Goal: Answer question/provide support: Share knowledge or assist other users

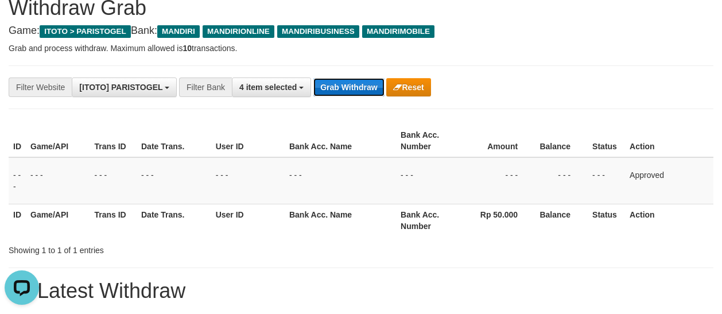
click at [339, 91] on button "Grab Withdraw" at bounding box center [348, 87] width 71 height 18
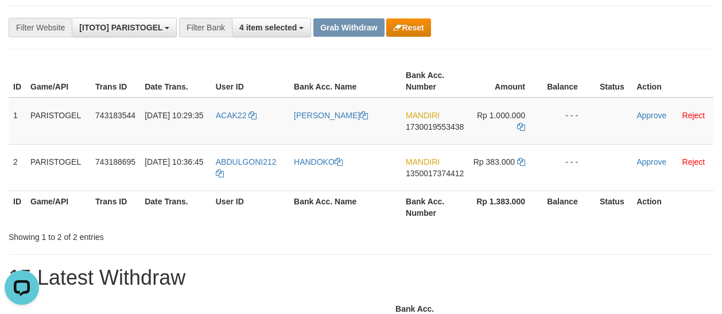
scroll to position [115, 0]
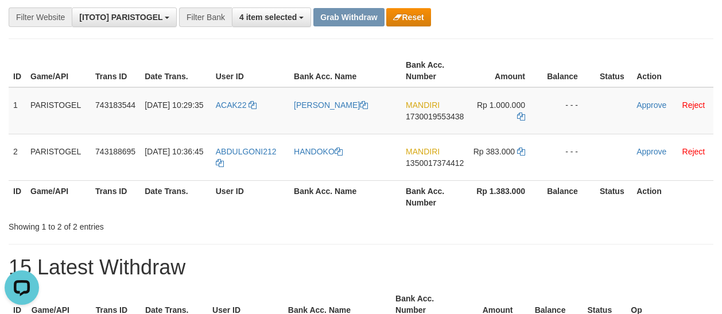
click at [399, 187] on th "Bank Acc. Name" at bounding box center [345, 196] width 112 height 33
click at [489, 274] on h1 "15 Latest Withdraw" at bounding box center [361, 267] width 704 height 23
click at [216, 119] on td "ACAK22" at bounding box center [250, 110] width 78 height 47
copy link "ACAK22"
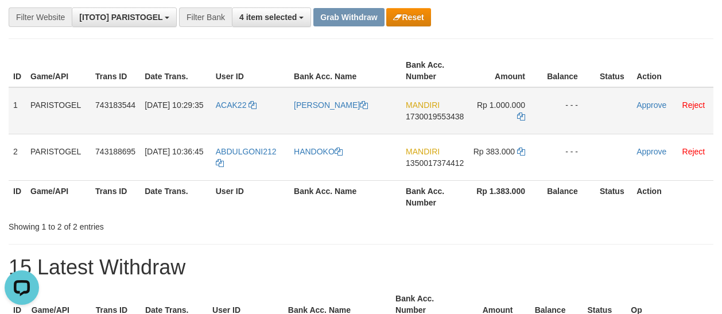
click at [308, 127] on td "[PERSON_NAME]" at bounding box center [345, 110] width 112 height 47
copy link "[PERSON_NAME]"
drag, startPoint x: 656, startPoint y: 106, endPoint x: 314, endPoint y: 107, distance: 341.8
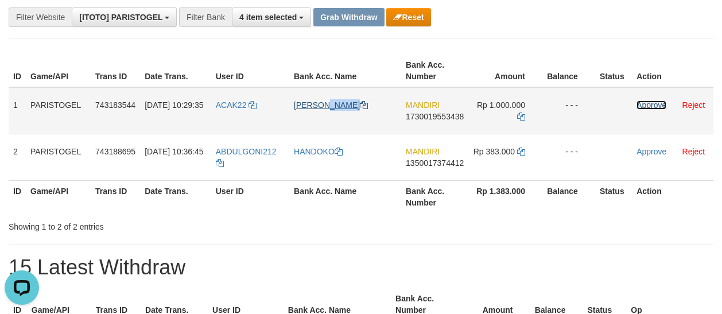
click at [656, 106] on link "Approve" at bounding box center [651, 104] width 30 height 9
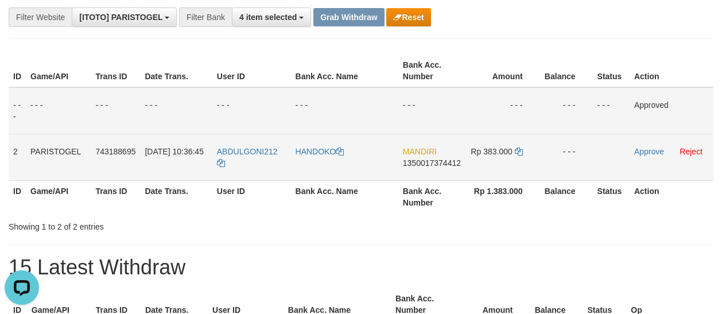
drag, startPoint x: 258, startPoint y: 166, endPoint x: 263, endPoint y: 162, distance: 6.5
click at [258, 165] on td "ABDULGONI212" at bounding box center [251, 157] width 79 height 46
click at [263, 162] on td "ABDULGONI212" at bounding box center [251, 157] width 79 height 46
click at [259, 161] on td "ABDULGONI212" at bounding box center [251, 157] width 79 height 46
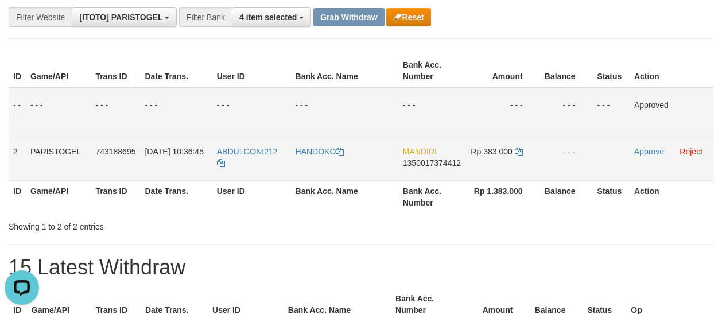
click at [233, 167] on td "ABDULGONI212" at bounding box center [251, 157] width 79 height 46
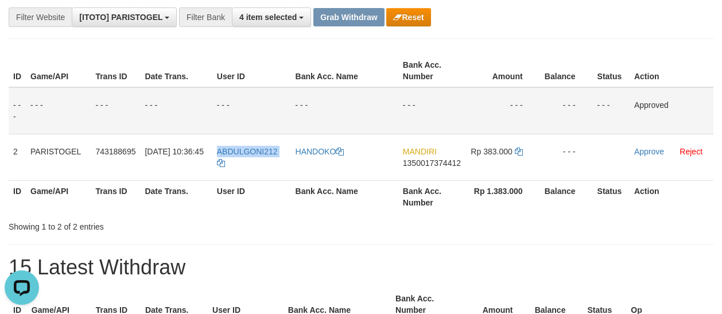
copy tr "ABDULGONI212"
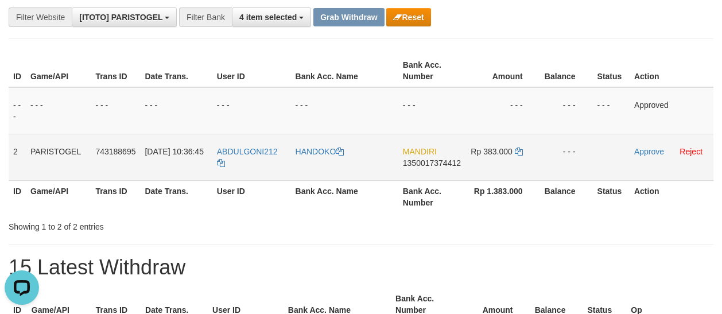
click at [317, 169] on td "HANDOKO" at bounding box center [344, 157] width 107 height 46
copy link "HANDOKO"
click at [649, 151] on link "Approve" at bounding box center [649, 151] width 30 height 9
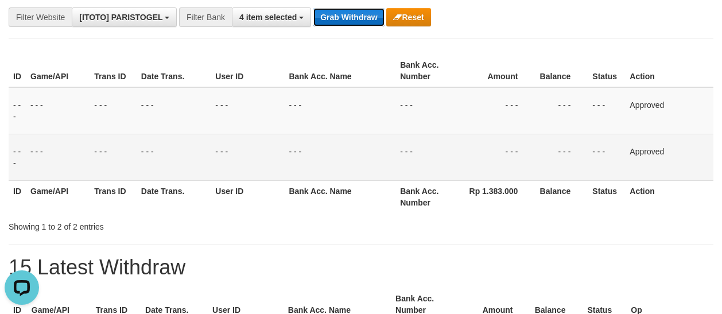
click at [337, 19] on button "Grab Withdraw" at bounding box center [348, 17] width 71 height 18
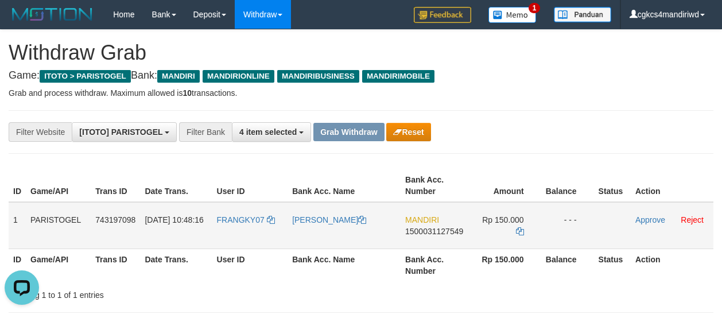
click at [233, 247] on td "FRANGKY07" at bounding box center [250, 225] width 76 height 47
copy link "FRANGKY07"
click at [329, 246] on td "FRANGKY KAKAMBONG" at bounding box center [343, 225] width 113 height 47
click at [329, 246] on td "[PERSON_NAME]" at bounding box center [343, 225] width 113 height 47
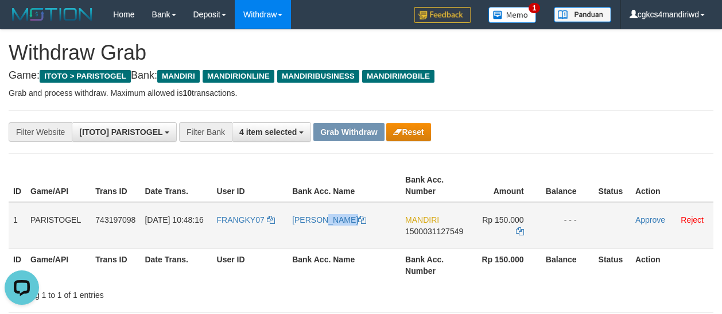
click at [329, 246] on td "[PERSON_NAME]" at bounding box center [343, 225] width 113 height 47
copy tr "[PERSON_NAME]"
click at [657, 227] on td "Approve Reject" at bounding box center [671, 225] width 83 height 47
click at [654, 220] on link "Approve" at bounding box center [650, 219] width 30 height 9
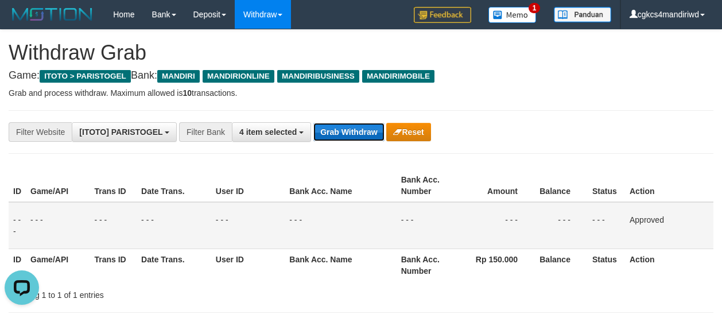
click at [358, 137] on button "Grab Withdraw" at bounding box center [348, 132] width 71 height 18
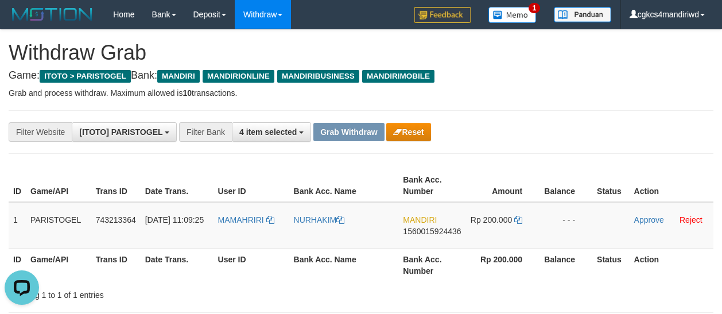
click at [307, 231] on td "NURHAKIM" at bounding box center [344, 225] width 110 height 47
copy link "NURHAKIM"
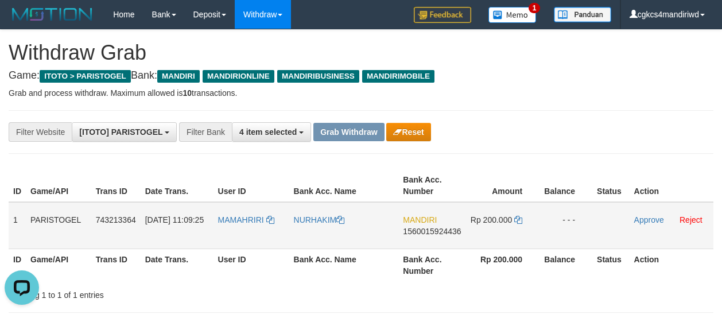
click at [248, 231] on td "MAMAHRIRI" at bounding box center [251, 225] width 76 height 47
copy link "MAMAHRIRI"
click at [645, 217] on link "Approve" at bounding box center [649, 219] width 30 height 9
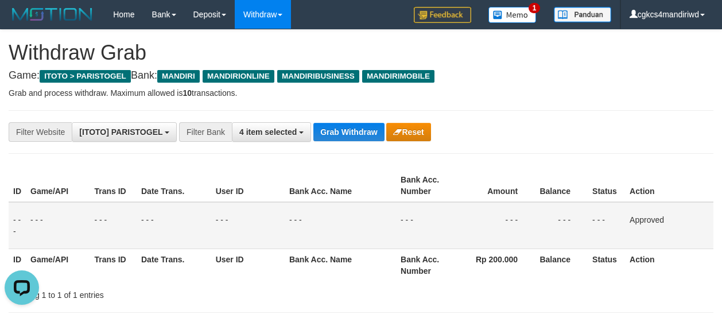
click at [516, 98] on p "Grab and process withdraw. Maximum allowed is 10 transactions." at bounding box center [361, 92] width 704 height 11
drag, startPoint x: 614, startPoint y: 146, endPoint x: 617, endPoint y: 79, distance: 67.7
click at [612, 133] on div "**********" at bounding box center [361, 132] width 704 height 44
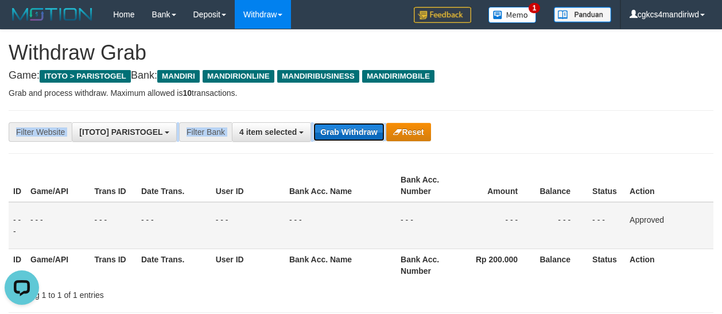
click at [326, 134] on button "Grab Withdraw" at bounding box center [348, 132] width 71 height 18
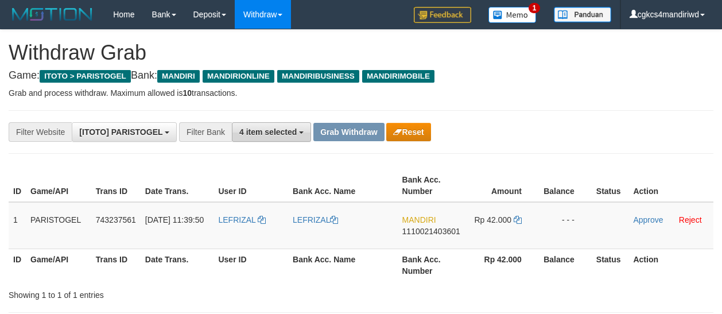
click at [276, 137] on button "4 item selected" at bounding box center [271, 132] width 79 height 20
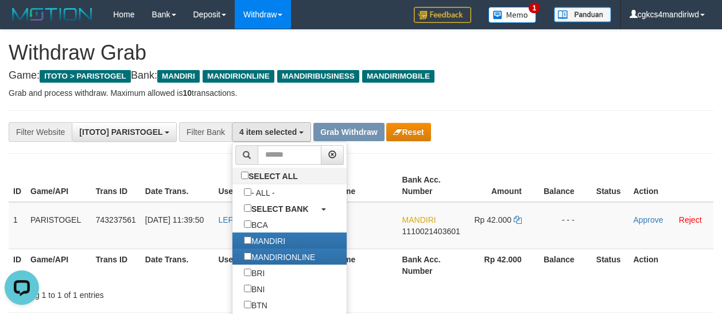
click at [531, 146] on div "**********" at bounding box center [361, 132] width 704 height 44
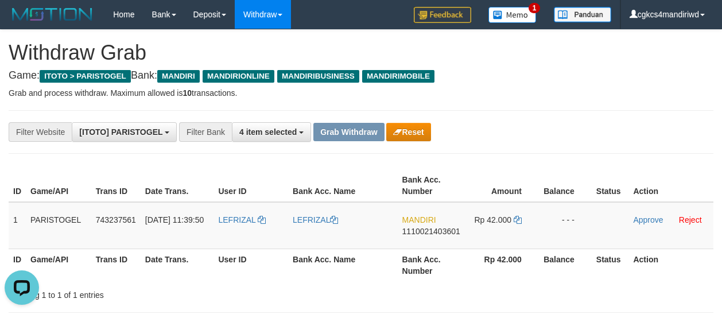
click at [580, 75] on h4 "Game: ITOTO > PARISTOGEL Bank: MANDIRI MANDIRIONLINE MANDIRIBUSINESS MANDIRIMOB…" at bounding box center [361, 75] width 704 height 11
click at [237, 235] on td "LEFRIZAL" at bounding box center [250, 225] width 75 height 47
copy link "LEFRIZAL"
click at [232, 241] on td "LEFRIZAL" at bounding box center [250, 225] width 75 height 47
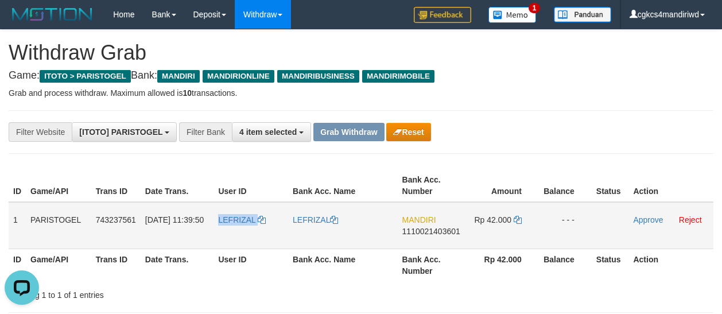
click at [232, 241] on td "LEFRIZAL" at bounding box center [250, 225] width 75 height 47
click at [309, 236] on td "LEFRIZAL" at bounding box center [343, 225] width 110 height 47
copy link "LEFRIZAL"
click at [244, 241] on td "LEFRIZAL" at bounding box center [250, 225] width 75 height 47
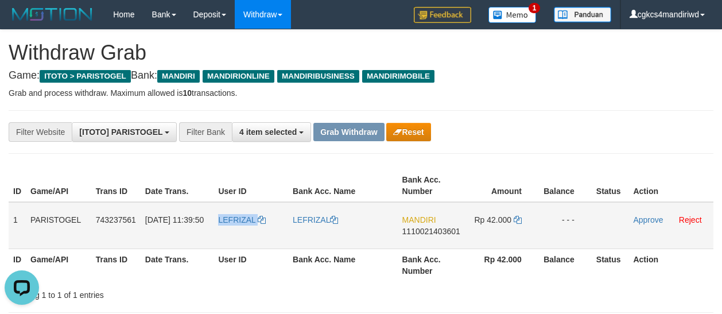
click at [244, 241] on td "LEFRIZAL" at bounding box center [250, 225] width 75 height 47
copy link "LEFRIZAL"
drag, startPoint x: 652, startPoint y: 224, endPoint x: 497, endPoint y: 161, distance: 167.2
click at [652, 224] on link "Approve" at bounding box center [648, 219] width 30 height 9
click at [499, 130] on div "**********" at bounding box center [300, 132] width 601 height 20
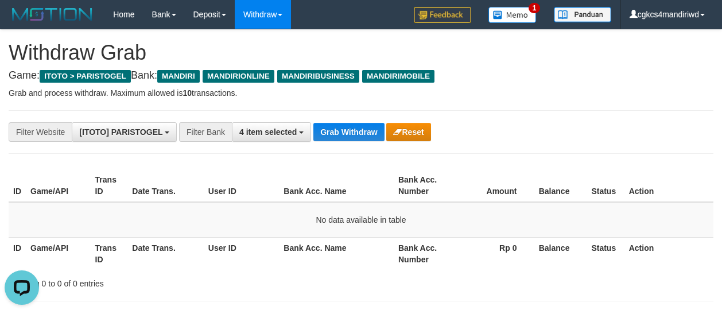
click at [578, 142] on div "**********" at bounding box center [361, 132] width 704 height 44
click at [197, 231] on td "No data available in table" at bounding box center [361, 220] width 704 height 36
drag, startPoint x: 378, startPoint y: 196, endPoint x: 369, endPoint y: 201, distance: 10.8
click at [375, 198] on th "Bank Acc. Name" at bounding box center [336, 185] width 115 height 33
drag, startPoint x: 357, startPoint y: 134, endPoint x: 232, endPoint y: 89, distance: 133.1
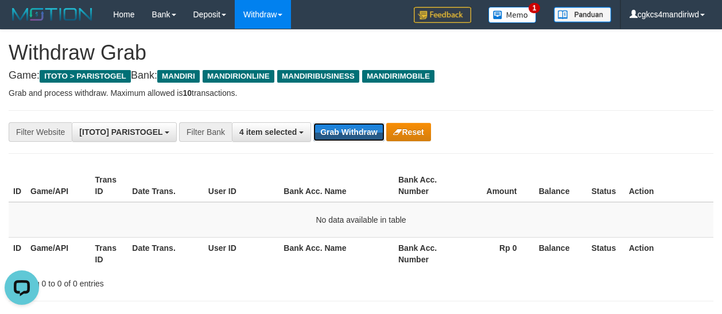
click at [357, 132] on button "Grab Withdraw" at bounding box center [348, 132] width 71 height 18
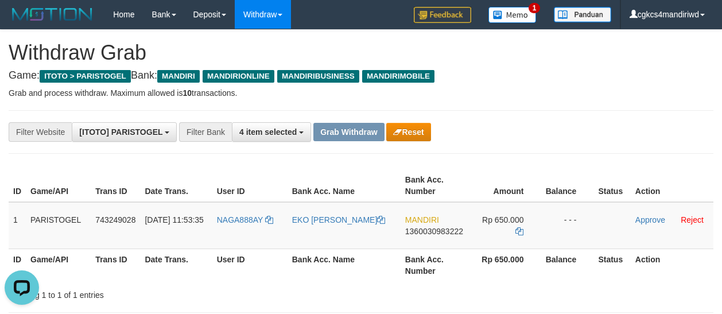
click at [473, 119] on div "**********" at bounding box center [361, 132] width 704 height 44
click at [254, 246] on td "NAGA888AY" at bounding box center [249, 225] width 75 height 47
click at [243, 244] on td "NAGA888AY" at bounding box center [249, 225] width 75 height 47
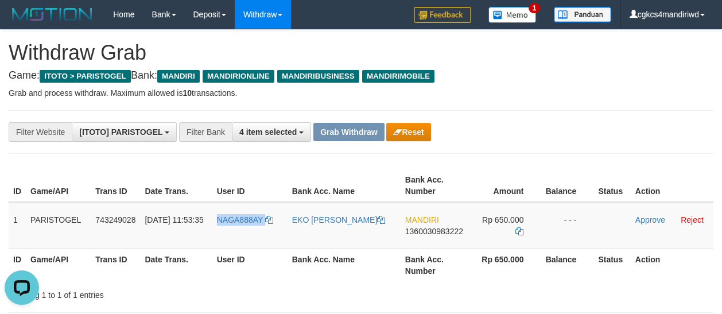
copy link "NAGA888AY"
click at [570, 229] on td "- - -" at bounding box center [566, 225] width 53 height 47
click at [231, 232] on td "NAGA888AY" at bounding box center [249, 225] width 75 height 47
copy link "NAGA888AY"
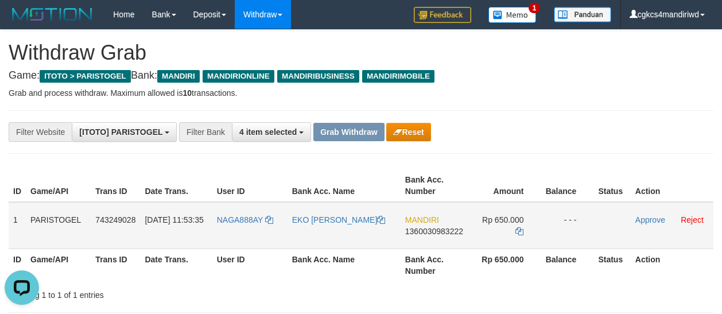
click at [323, 224] on td "EKO [PERSON_NAME]" at bounding box center [343, 225] width 113 height 47
copy link "EKO [PERSON_NAME]"
drag, startPoint x: 517, startPoint y: 216, endPoint x: 539, endPoint y: 216, distance: 21.2
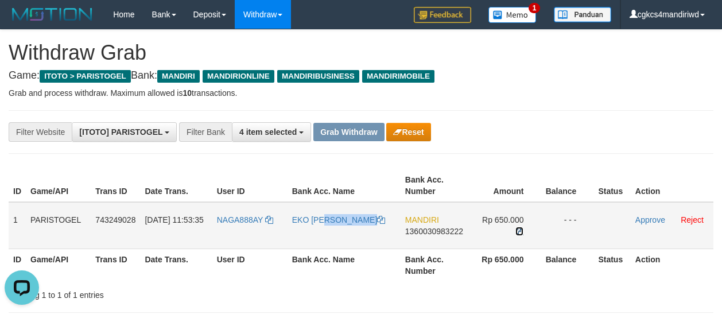
click at [517, 227] on icon at bounding box center [519, 231] width 8 height 8
copy link "EKO [PERSON_NAME]"
click at [645, 216] on link "Approve" at bounding box center [650, 219] width 30 height 9
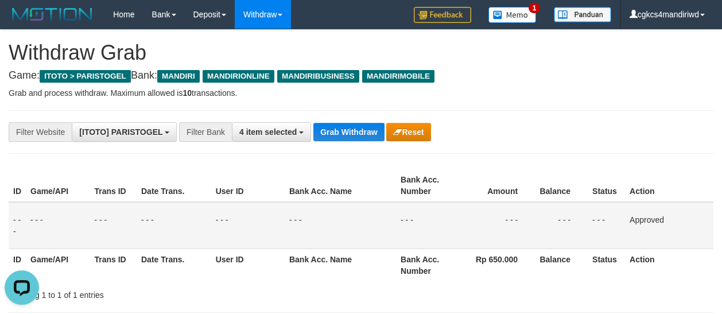
drag, startPoint x: 656, startPoint y: 102, endPoint x: 607, endPoint y: 104, distance: 48.2
click at [352, 142] on div "**********" at bounding box center [361, 132] width 704 height 44
click at [352, 132] on button "Grab Withdraw" at bounding box center [348, 132] width 71 height 18
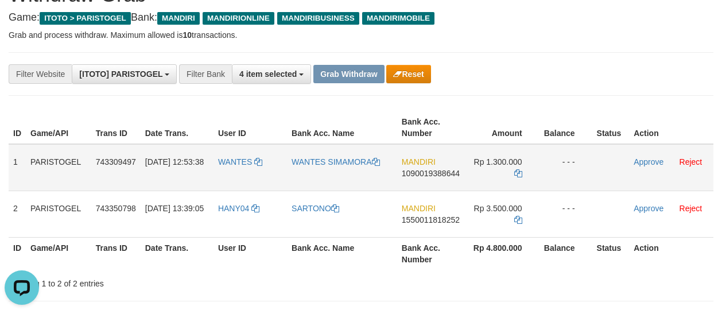
click at [227, 172] on td "WANTES" at bounding box center [249, 167] width 73 height 47
copy link "WANTES"
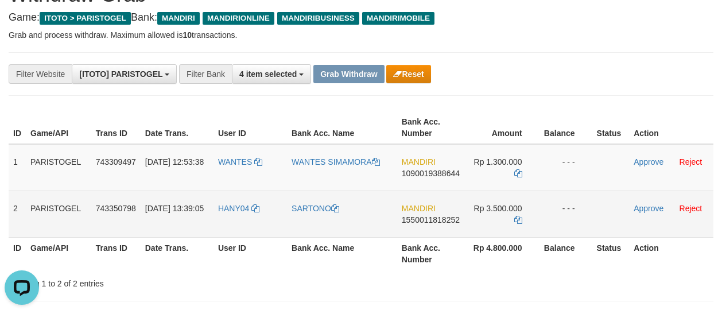
click at [238, 215] on td "HANY04" at bounding box center [249, 213] width 73 height 46
copy link "HANY04"
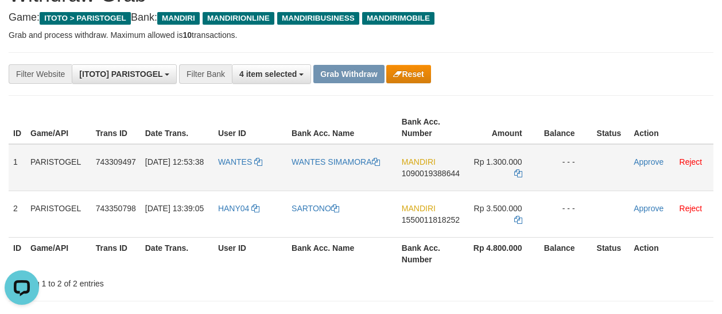
click at [323, 171] on td "WANTES SIMAMORA" at bounding box center [342, 167] width 110 height 47
copy link "WANTES SIMAMORA"
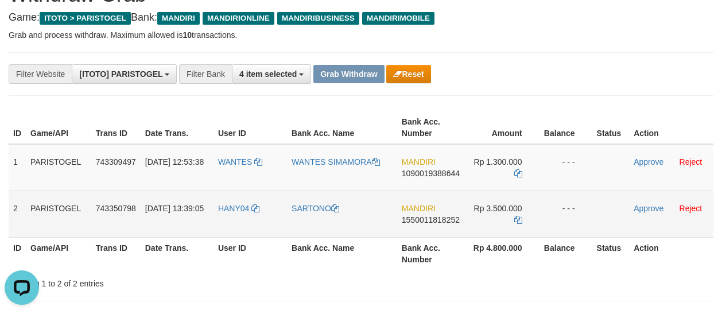
click at [291, 219] on td "SARTONO" at bounding box center [342, 213] width 110 height 46
copy link "SARTONO"
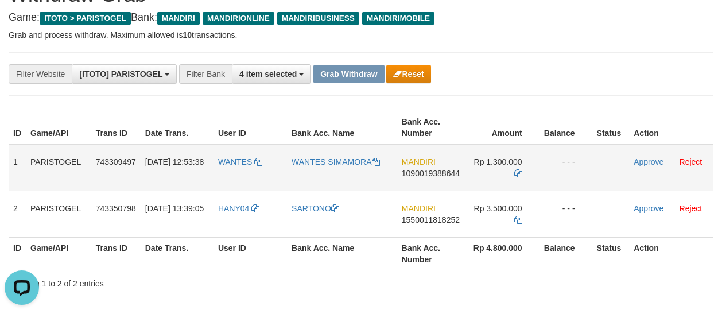
click at [234, 182] on td "WANTES" at bounding box center [249, 167] width 73 height 47
click at [235, 182] on td "WANTES" at bounding box center [249, 167] width 73 height 47
copy span "WANTES"
click at [436, 169] on span "1090019388644" at bounding box center [430, 173] width 58 height 9
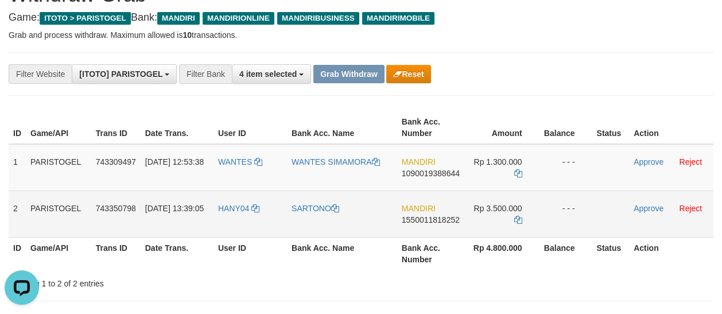
click at [227, 221] on td "HANY04" at bounding box center [249, 213] width 73 height 46
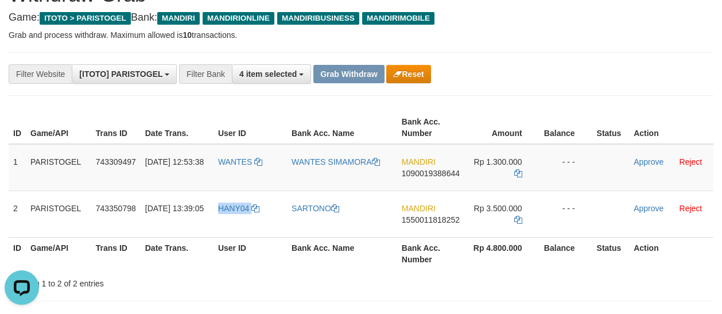
copy link "HANY04"
click at [644, 161] on link "Approve" at bounding box center [648, 161] width 30 height 9
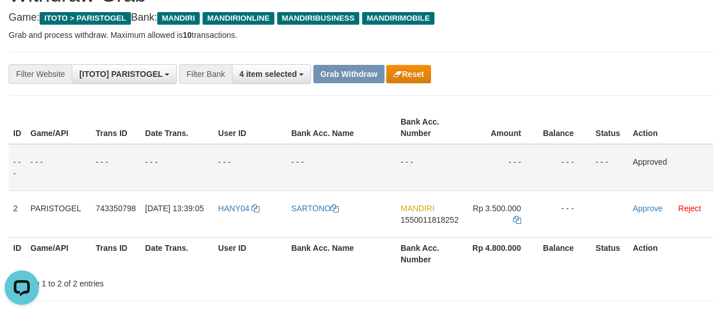
click at [224, 237] on th "User ID" at bounding box center [249, 253] width 73 height 33
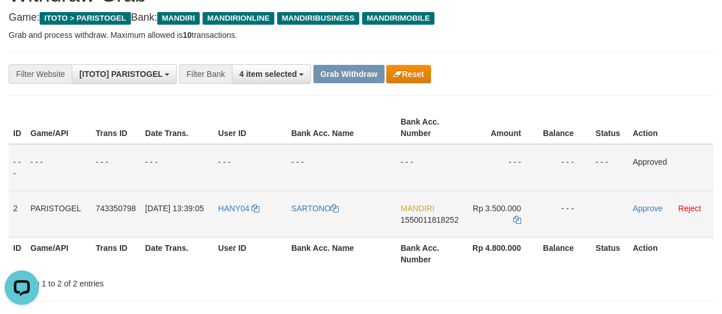
click at [243, 219] on td "HANY04" at bounding box center [249, 213] width 73 height 46
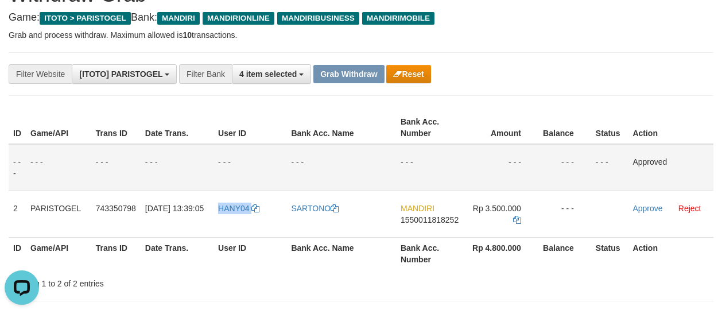
copy link "HANY04"
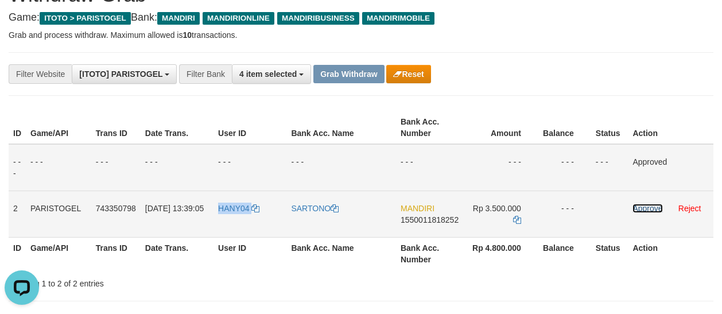
click at [649, 210] on link "Approve" at bounding box center [647, 208] width 30 height 9
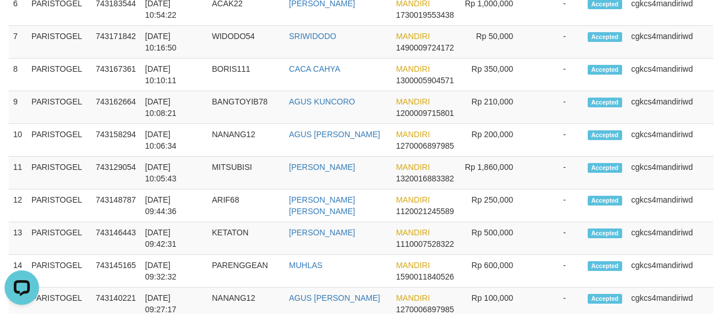
scroll to position [880, 0]
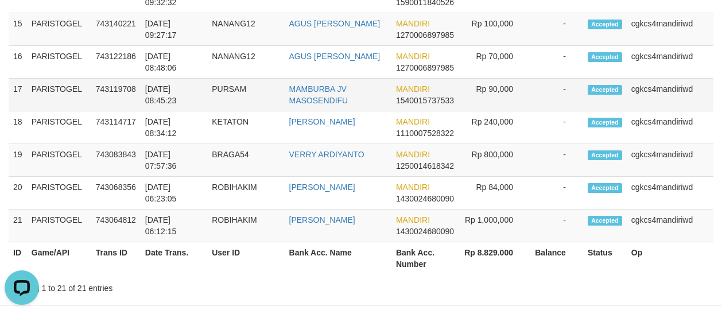
click at [525, 103] on td "Rp 90,000" at bounding box center [494, 95] width 72 height 33
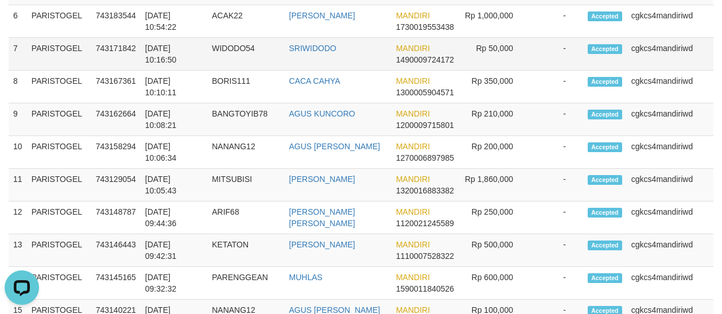
scroll to position [479, 0]
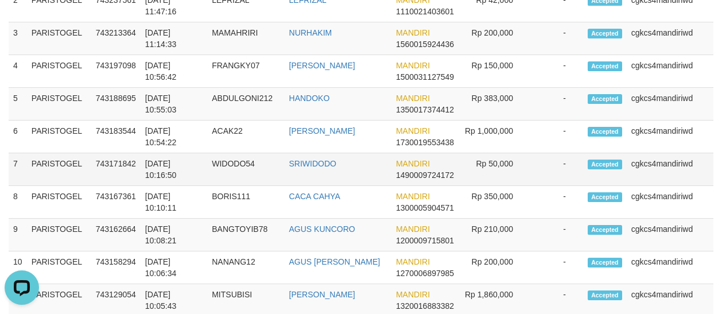
click at [524, 168] on td "Rp 50,000" at bounding box center [494, 169] width 72 height 33
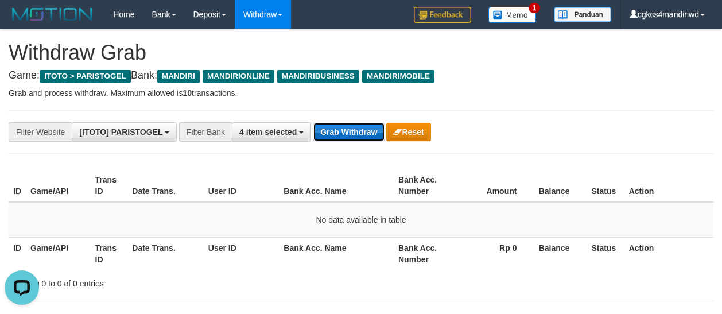
drag, startPoint x: 358, startPoint y: 134, endPoint x: 245, endPoint y: 156, distance: 115.2
click at [358, 134] on button "Grab Withdraw" at bounding box center [348, 132] width 71 height 18
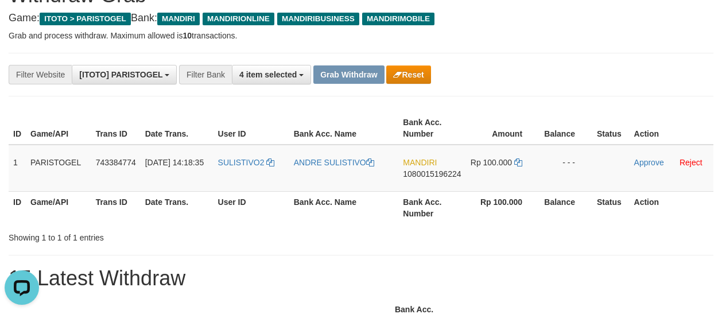
click at [360, 269] on h1 "15 Latest Withdraw" at bounding box center [361, 278] width 704 height 23
click at [250, 179] on td "SULISTIVO2" at bounding box center [251, 168] width 76 height 47
copy link "SULISTIVO2"
click at [310, 183] on td "ANDRE SULISTIVO" at bounding box center [344, 168] width 110 height 47
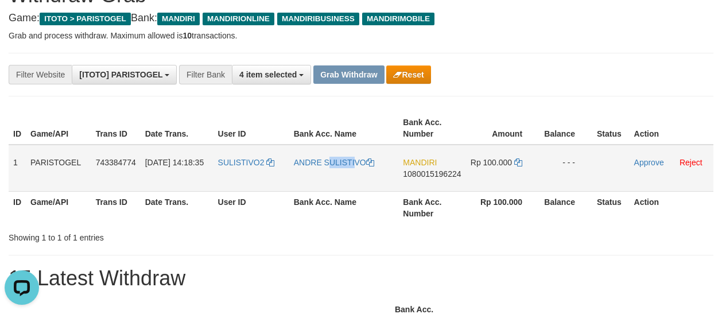
click at [310, 183] on td "ANDRE SULISTIVO" at bounding box center [344, 168] width 110 height 47
copy link "ANDRE SULISTIVO"
click at [233, 180] on td "SULISTIVO2" at bounding box center [251, 168] width 76 height 47
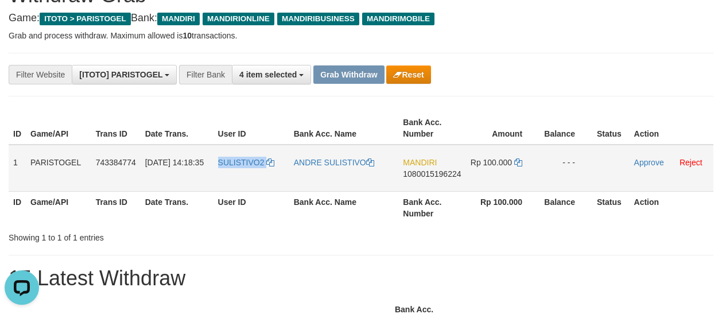
copy link "SULISTIVO2"
click at [651, 165] on link "Approve" at bounding box center [649, 162] width 30 height 9
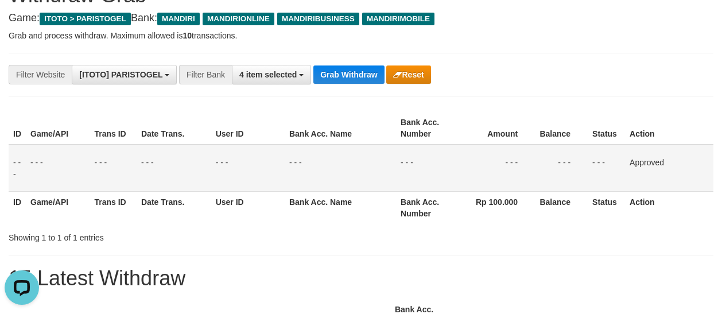
click at [576, 83] on div "**********" at bounding box center [300, 75] width 601 height 20
click at [512, 285] on h1 "15 Latest Withdraw" at bounding box center [361, 278] width 704 height 23
click at [341, 80] on button "Grab Withdraw" at bounding box center [348, 74] width 71 height 18
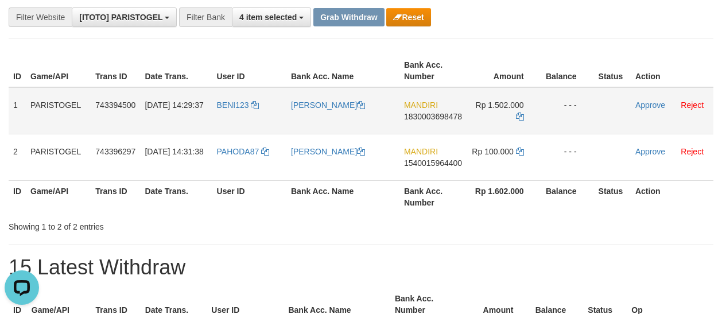
drag, startPoint x: 119, startPoint y: 142, endPoint x: 225, endPoint y: 116, distance: 109.2
click at [124, 139] on td "743396297" at bounding box center [115, 157] width 49 height 46
click at [234, 114] on td "BENI123" at bounding box center [249, 110] width 74 height 47
click at [233, 114] on td "BENI123" at bounding box center [249, 110] width 74 height 47
copy link "BENI123"
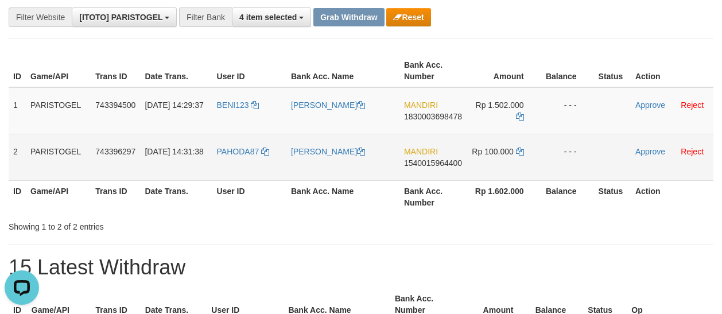
drag, startPoint x: 267, startPoint y: 195, endPoint x: 256, endPoint y: 176, distance: 22.3
click at [267, 195] on th "User ID" at bounding box center [249, 196] width 74 height 33
click at [244, 164] on td "PAHODA87" at bounding box center [249, 157] width 74 height 46
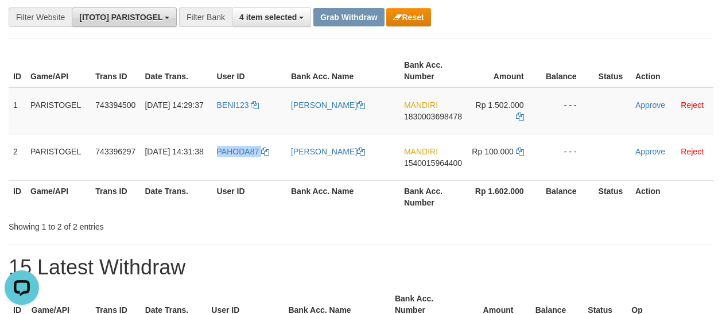
copy link "PAHODA87"
click at [150, 225] on div "Showing 1 to 2 of 2 entries" at bounding box center [150, 224] width 283 height 16
click at [143, 216] on div "Showing 1 to 2 of 2 entries" at bounding box center [150, 224] width 283 height 16
click at [548, 229] on div "Showing 1 to 2 of 2 entries" at bounding box center [361, 224] width 722 height 16
click at [232, 112] on td "BENI123" at bounding box center [249, 110] width 74 height 47
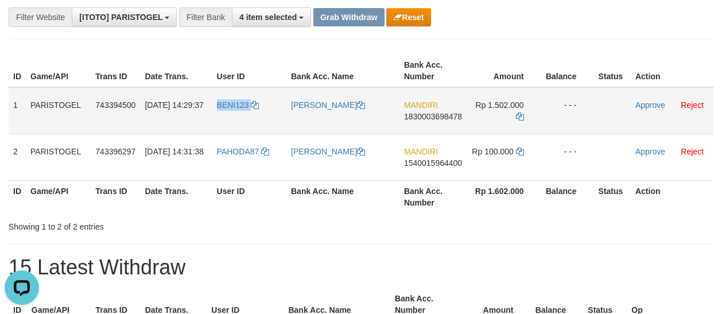
click at [232, 112] on td "BENI123" at bounding box center [249, 110] width 74 height 47
copy link "BENI123"
drag, startPoint x: 275, startPoint y: 185, endPoint x: 237, endPoint y: 150, distance: 51.5
click at [274, 185] on th "User ID" at bounding box center [249, 196] width 74 height 33
click at [239, 130] on td "BENI123" at bounding box center [249, 110] width 74 height 47
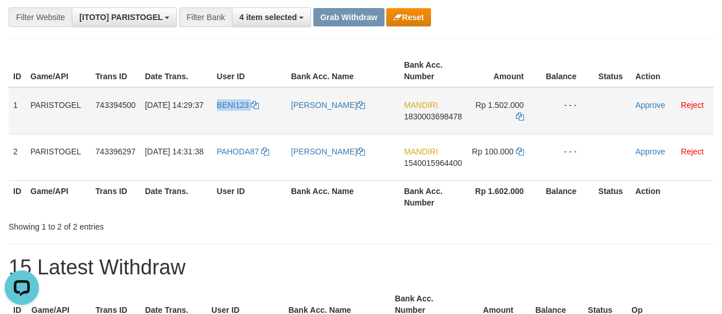
click at [239, 130] on td "BENI123" at bounding box center [249, 110] width 74 height 47
click at [318, 129] on td "[PERSON_NAME]" at bounding box center [342, 110] width 113 height 47
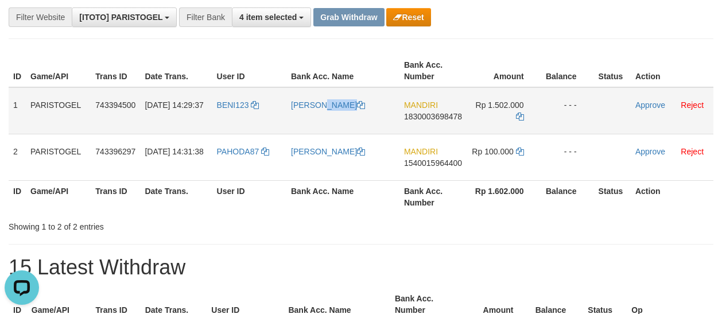
copy link "[PERSON_NAME]"
click at [520, 112] on icon at bounding box center [520, 116] width 8 height 8
copy link "[PERSON_NAME]"
click at [654, 96] on td "Approve Reject" at bounding box center [671, 110] width 83 height 47
click at [654, 102] on link "Approve" at bounding box center [650, 104] width 30 height 9
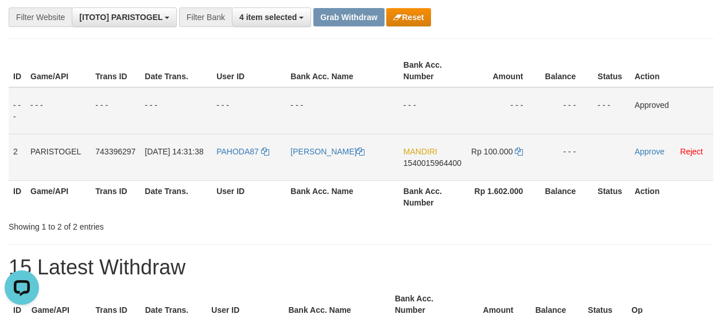
click at [238, 162] on td "PAHODA87" at bounding box center [249, 157] width 74 height 46
copy link "PAHODA87"
click at [323, 158] on td "[PERSON_NAME]" at bounding box center [342, 157] width 112 height 46
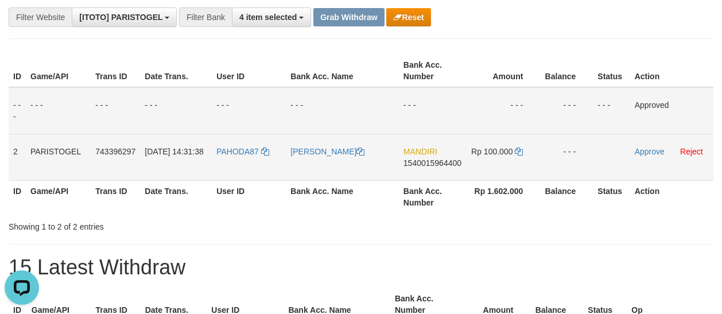
click at [353, 160] on td "[PERSON_NAME]" at bounding box center [342, 157] width 112 height 46
copy link "[PERSON_NAME]"
click at [640, 149] on link "Approve" at bounding box center [649, 151] width 30 height 9
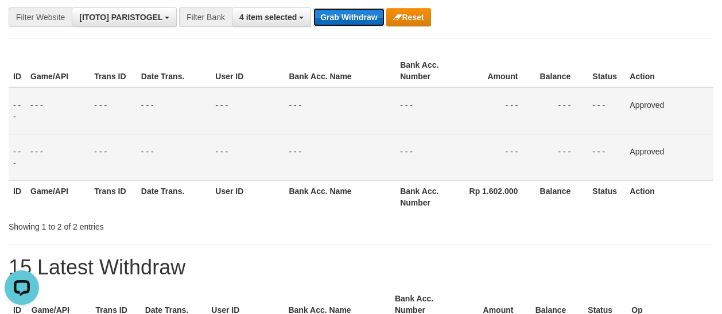
click at [353, 18] on button "Grab Withdraw" at bounding box center [348, 17] width 71 height 18
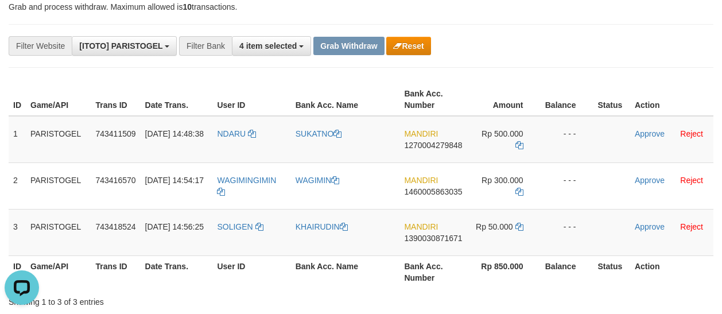
scroll to position [115, 0]
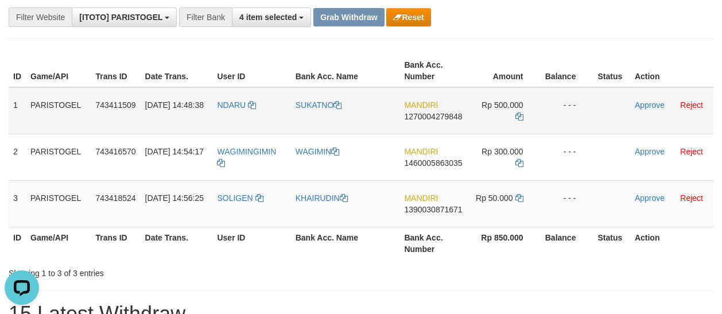
drag, startPoint x: 165, startPoint y: 126, endPoint x: 188, endPoint y: 126, distance: 22.9
click at [165, 126] on td "[DATE] 14:48:38" at bounding box center [177, 110] width 72 height 47
click at [235, 116] on td "NDARU" at bounding box center [251, 110] width 78 height 47
copy link "NDARU"
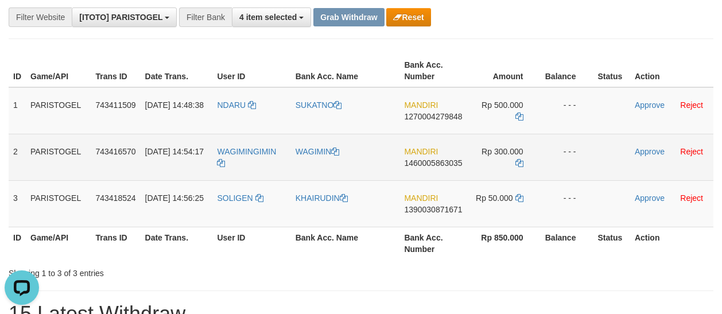
click at [254, 161] on td "WAGIMINGIMIN" at bounding box center [251, 157] width 78 height 46
click at [252, 168] on td "WAGIMINGIMIN" at bounding box center [251, 157] width 78 height 46
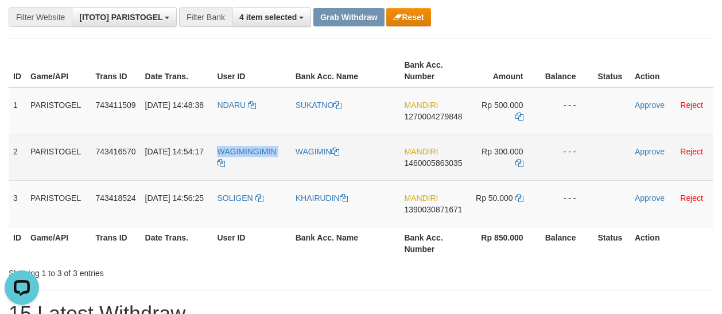
click at [252, 168] on td "WAGIMINGIMIN" at bounding box center [251, 157] width 78 height 46
copy tr "WAGIMINGIMIN"
click at [252, 168] on td "WAGIMINGIMIN" at bounding box center [251, 157] width 78 height 46
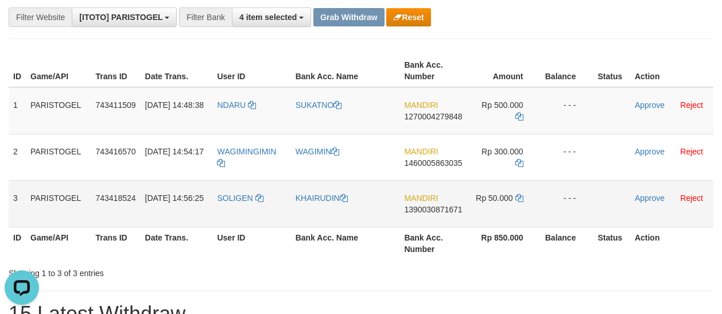
click at [228, 211] on td "SOLIGEN" at bounding box center [251, 203] width 78 height 46
copy span "SOLIGEN"
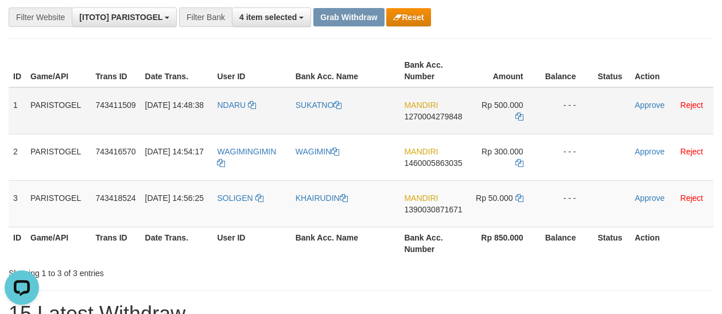
click at [311, 124] on td "SUKATNO" at bounding box center [345, 110] width 109 height 47
copy link "SUKATNO"
click at [215, 123] on td "NDARU" at bounding box center [251, 110] width 78 height 47
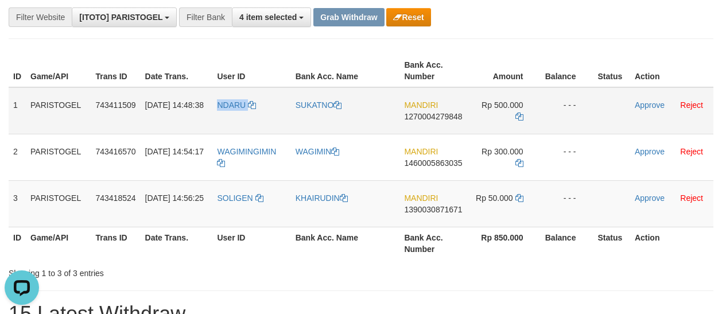
copy link "NDARU"
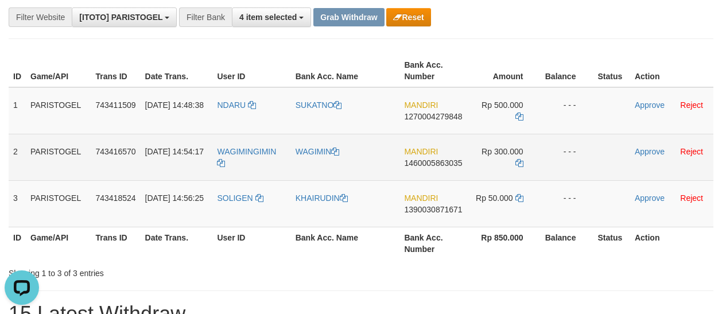
drag, startPoint x: 332, startPoint y: 165, endPoint x: 326, endPoint y: 166, distance: 5.8
click at [330, 165] on td "WAGIMIN" at bounding box center [345, 157] width 109 height 46
click at [305, 162] on td "WAGIMIN" at bounding box center [345, 157] width 109 height 46
copy link "WAGIMIN"
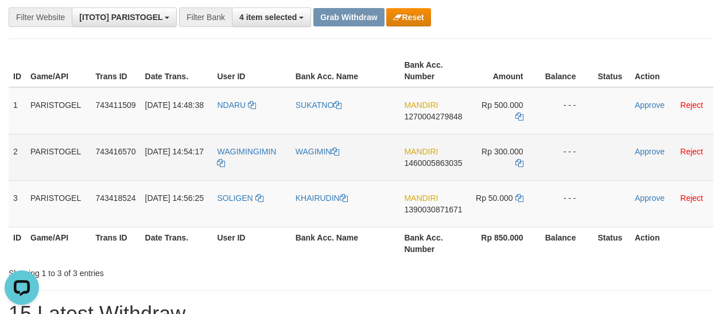
click at [243, 163] on td "WAGIMINGIMIN" at bounding box center [251, 157] width 78 height 46
copy tr "WAGIMINGIMIN"
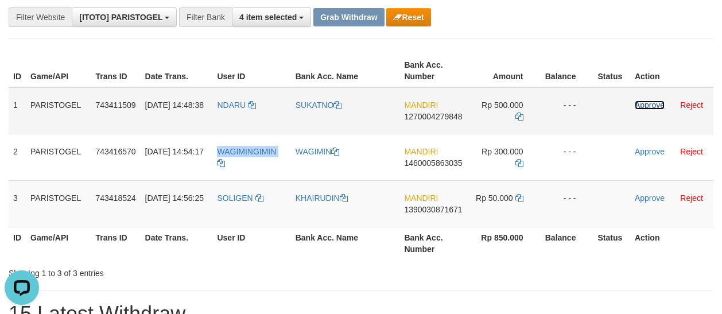
click at [648, 103] on link "Approve" at bounding box center [649, 104] width 30 height 9
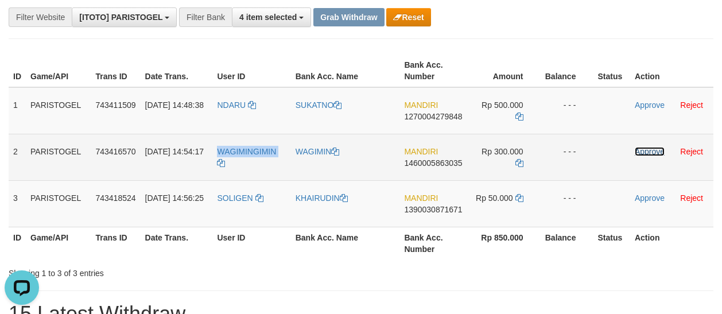
click at [653, 150] on link "Approve" at bounding box center [649, 151] width 30 height 9
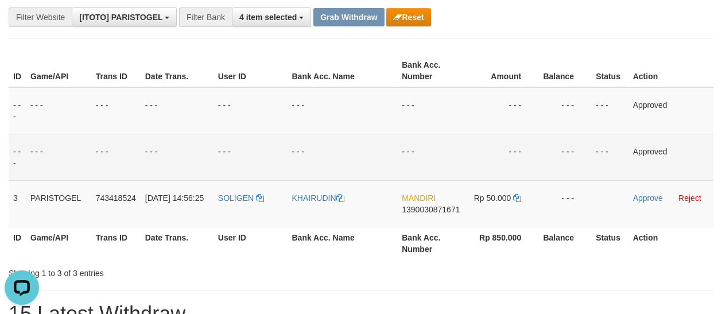
click at [130, 158] on td "- - -" at bounding box center [115, 157] width 49 height 46
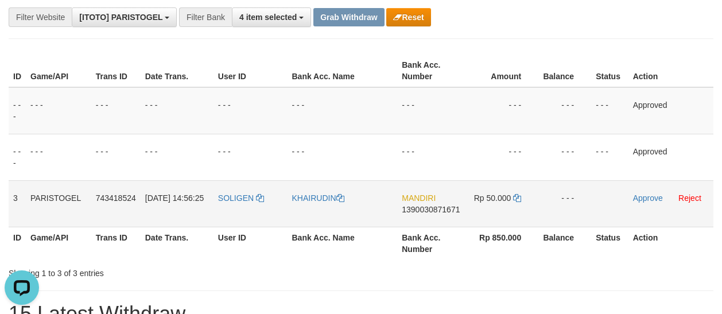
click at [224, 205] on td "SOLIGEN" at bounding box center [250, 203] width 74 height 46
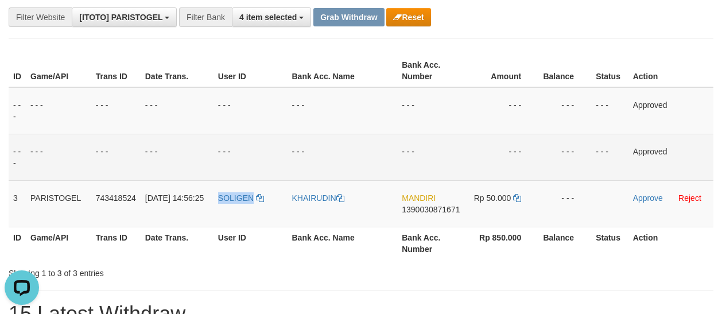
copy span "SOLIGEN"
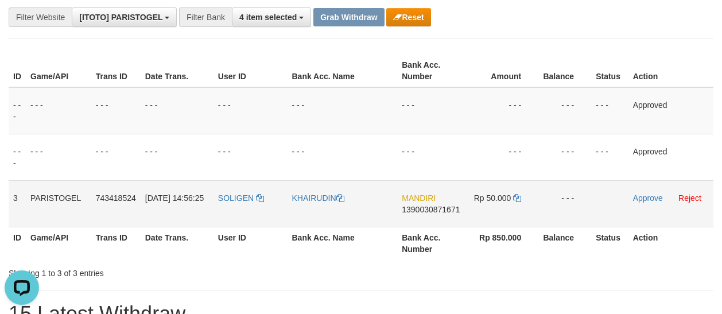
click at [308, 208] on td "KHAIRUDIN" at bounding box center [342, 203] width 110 height 46
copy link "KHAIRUDIN"
click at [638, 200] on link "Approve" at bounding box center [648, 197] width 30 height 9
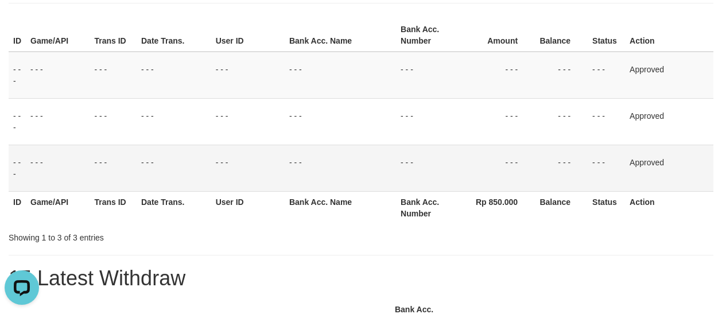
scroll to position [229, 0]
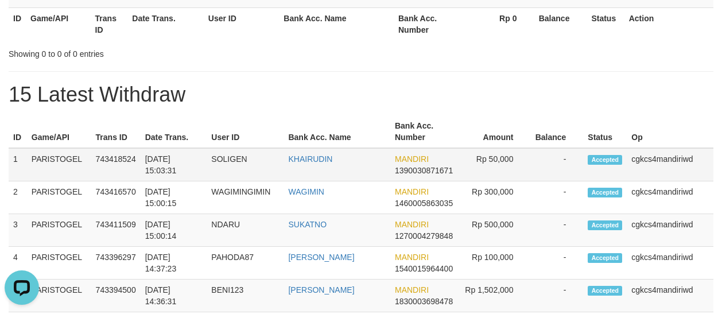
click at [311, 174] on td "KHAIRUDIN" at bounding box center [336, 164] width 107 height 33
click at [315, 85] on h1 "15 Latest Withdraw" at bounding box center [361, 94] width 704 height 23
click at [492, 33] on th "Rp 0" at bounding box center [495, 23] width 76 height 33
click at [646, 54] on div "Showing 0 to 0 of 0 entries" at bounding box center [361, 52] width 722 height 16
drag, startPoint x: 107, startPoint y: 90, endPoint x: 154, endPoint y: 87, distance: 46.6
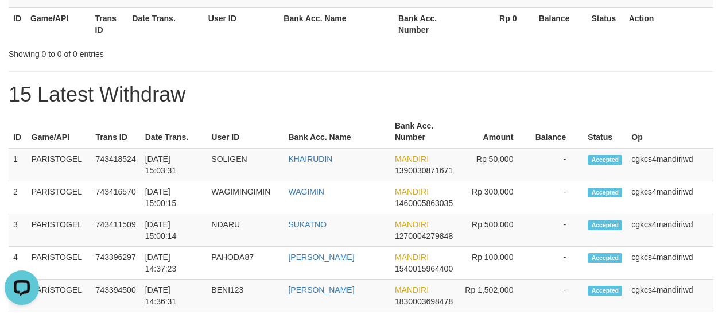
click at [107, 89] on h1 "15 Latest Withdraw" at bounding box center [361, 94] width 704 height 23
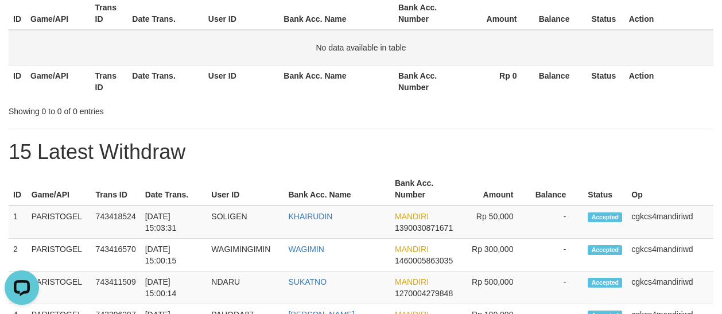
drag, startPoint x: 500, startPoint y: 57, endPoint x: 455, endPoint y: 41, distance: 47.2
click at [497, 56] on td "No data available in table" at bounding box center [361, 48] width 704 height 36
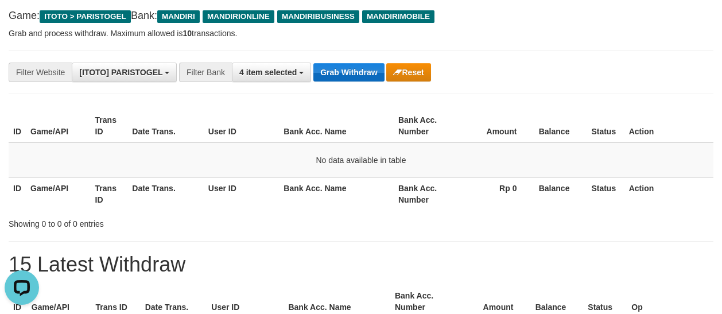
scroll to position [57, 0]
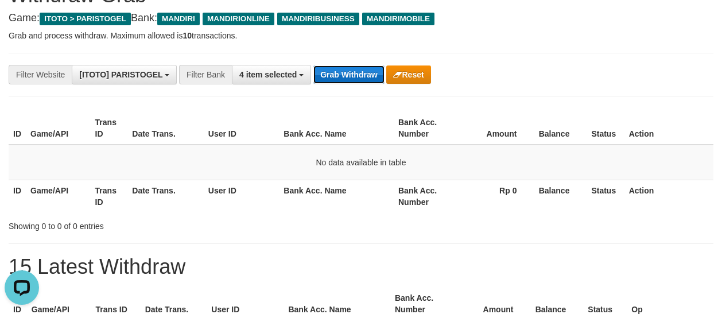
click at [342, 82] on button "Grab Withdraw" at bounding box center [348, 74] width 71 height 18
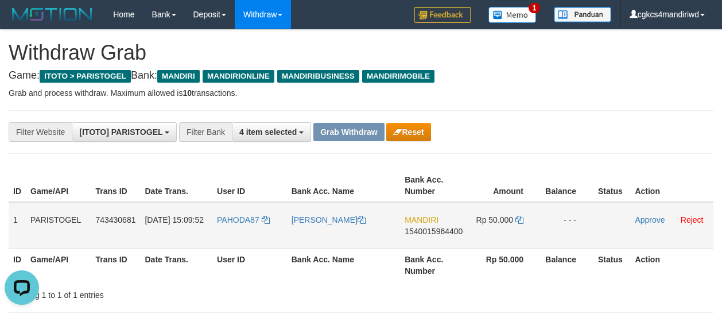
click at [243, 244] on td "PAHODA87" at bounding box center [249, 225] width 75 height 47
copy link "PAHODA87"
click at [325, 237] on td "[PERSON_NAME]" at bounding box center [343, 225] width 113 height 47
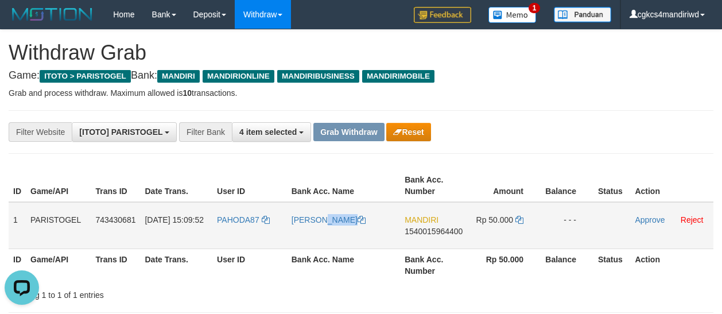
drag, startPoint x: 325, startPoint y: 237, endPoint x: 194, endPoint y: 242, distance: 131.4
click at [325, 237] on td "[PERSON_NAME]" at bounding box center [343, 225] width 113 height 47
copy link "[PERSON_NAME]"
click at [659, 217] on link "Approve" at bounding box center [649, 219] width 30 height 9
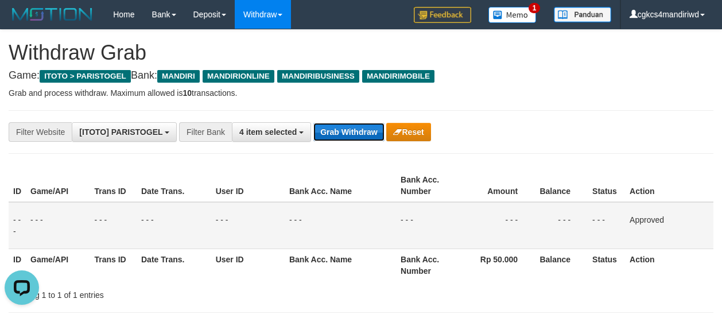
click at [356, 131] on button "Grab Withdraw" at bounding box center [348, 132] width 71 height 18
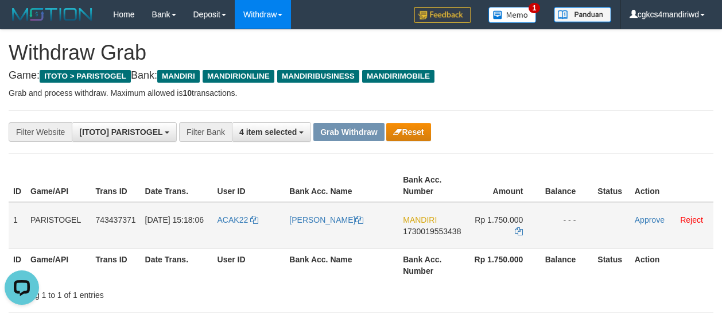
drag, startPoint x: 205, startPoint y: 234, endPoint x: 221, endPoint y: 233, distance: 16.6
click at [209, 235] on td "[DATE] 15:18:06" at bounding box center [177, 225] width 72 height 47
click at [224, 233] on td "ACAK22" at bounding box center [249, 225] width 72 height 47
copy link "ACAK22"
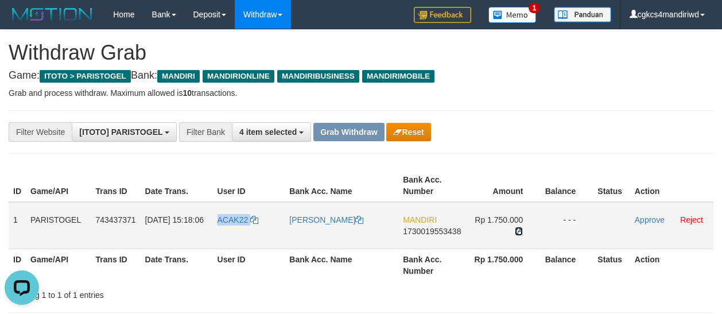
click at [518, 233] on icon at bounding box center [518, 231] width 8 height 8
copy link "ACAK22"
click at [518, 233] on icon at bounding box center [518, 231] width 8 height 8
click at [652, 79] on h4 "Game: ITOTO > PARISTOGEL Bank: MANDIRI MANDIRIONLINE [PERSON_NAME] MANDIRIMOBILE" at bounding box center [361, 75] width 704 height 11
click at [630, 91] on p "Grab and process withdraw. Maximum allowed is 10 transactions." at bounding box center [361, 92] width 704 height 11
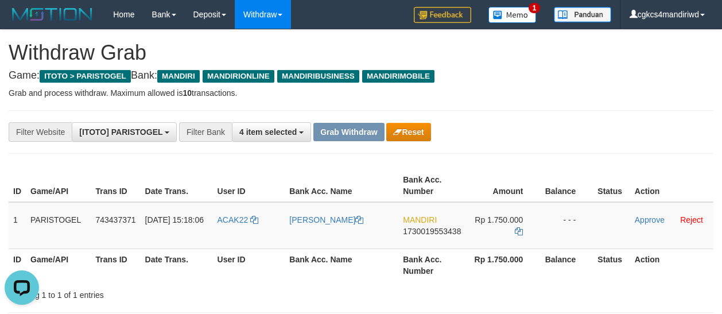
click at [647, 169] on th "Action" at bounding box center [671, 185] width 83 height 33
click at [556, 115] on div "**********" at bounding box center [361, 132] width 704 height 44
click at [243, 233] on td "ACAK22" at bounding box center [249, 225] width 72 height 47
copy link "ACAK22"
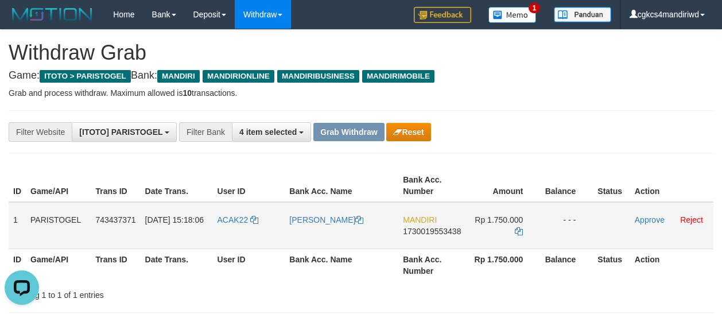
click at [332, 233] on td "[PERSON_NAME]" at bounding box center [341, 225] width 114 height 47
copy link "[PERSON_NAME]"
click at [642, 220] on link "Approve" at bounding box center [649, 219] width 30 height 9
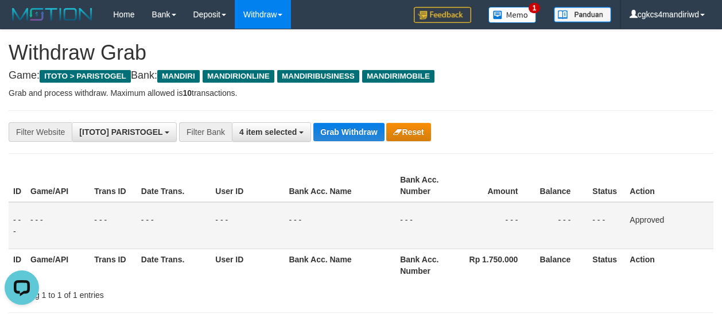
drag, startPoint x: 188, startPoint y: 163, endPoint x: 334, endPoint y: 139, distance: 147.7
click at [350, 134] on button "Grab Withdraw" at bounding box center [348, 132] width 71 height 18
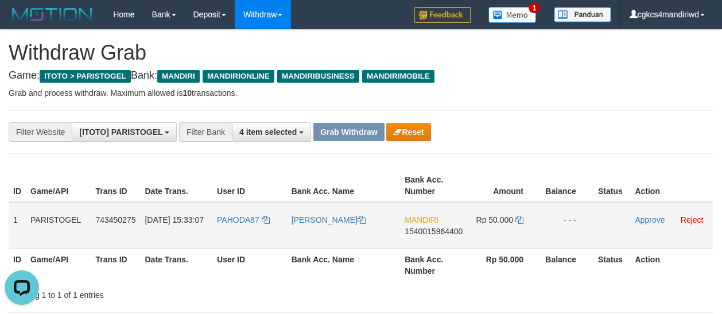
click at [232, 227] on td "PAHODA87" at bounding box center [249, 225] width 75 height 47
copy link "PAHODA87"
click at [322, 237] on td "[PERSON_NAME]" at bounding box center [343, 225] width 113 height 47
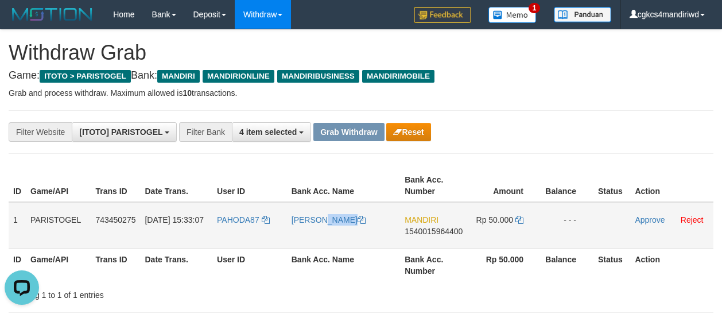
click at [322, 237] on td "[PERSON_NAME]" at bounding box center [343, 225] width 113 height 47
copy link "[PERSON_NAME]"
click at [667, 141] on div "**********" at bounding box center [361, 132] width 722 height 20
click at [654, 220] on link "Approve" at bounding box center [649, 219] width 30 height 9
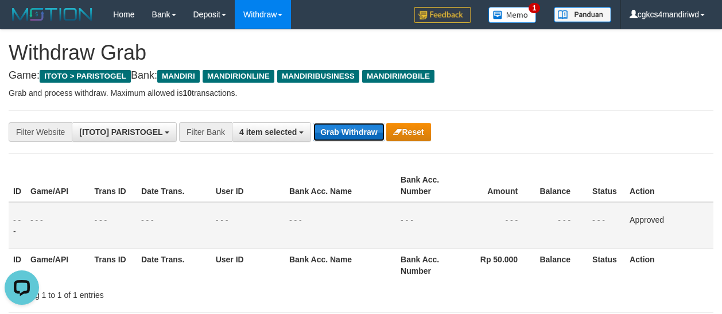
click at [345, 123] on button "Grab Withdraw" at bounding box center [348, 132] width 71 height 18
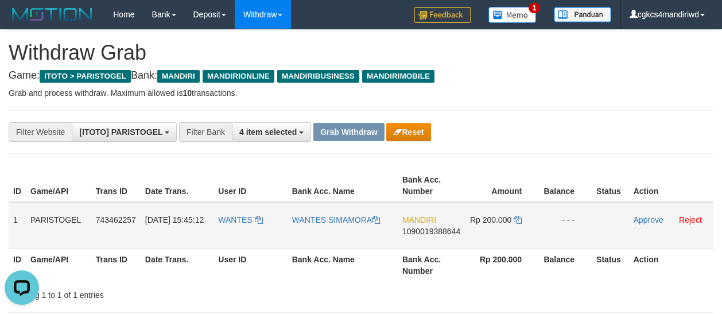
click at [235, 245] on td "WANTES" at bounding box center [249, 225] width 73 height 47
copy link "WANTES"
click at [335, 237] on td "WANTES SIMAMORA" at bounding box center [342, 225] width 110 height 47
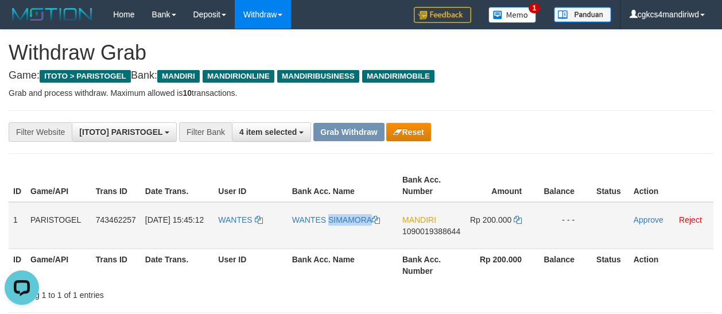
click at [335, 237] on td "WANTES SIMAMORA" at bounding box center [342, 225] width 110 height 47
copy link "WANTES SIMAMORA"
click at [326, 236] on td "WANTES SIMAMORA" at bounding box center [342, 225] width 110 height 47
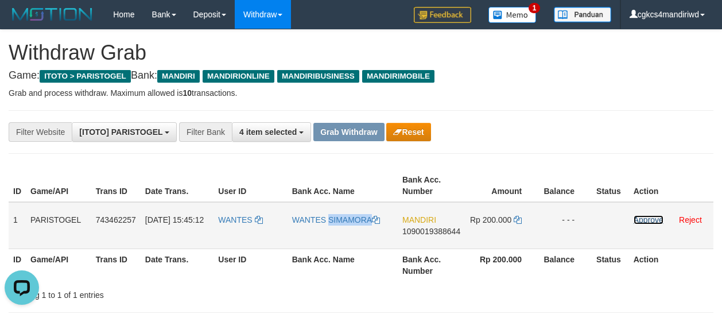
click at [646, 220] on link "Approve" at bounding box center [648, 219] width 30 height 9
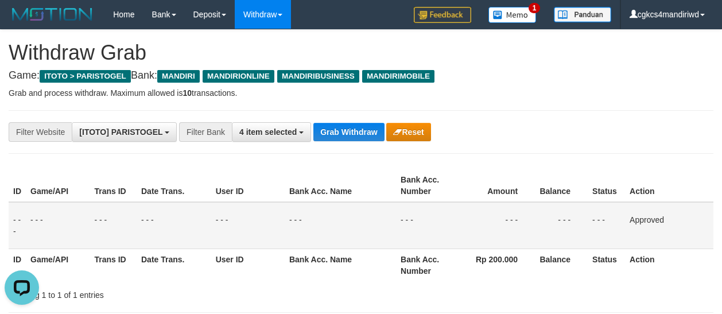
click at [661, 76] on h4 "Game: ITOTO > PARISTOGEL Bank: MANDIRI MANDIRIONLINE [PERSON_NAME] MANDIRIMOBILE" at bounding box center [361, 75] width 704 height 11
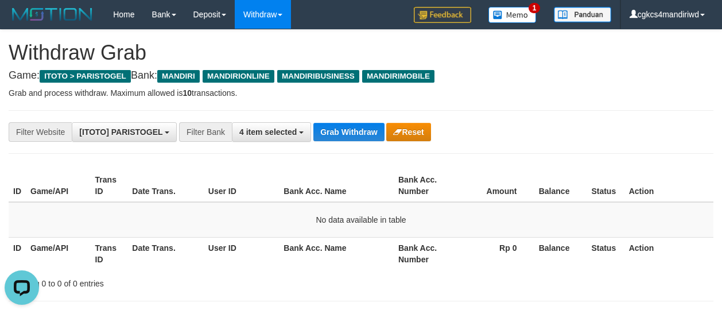
click at [531, 153] on hr at bounding box center [361, 153] width 704 height 1
click at [362, 134] on button "Grab Withdraw" at bounding box center [348, 132] width 71 height 18
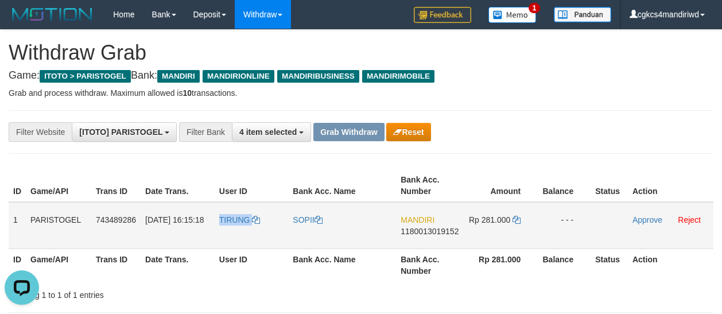
click at [227, 236] on td "TIRUNG" at bounding box center [252, 225] width 74 height 47
click at [296, 232] on td "SOPII" at bounding box center [342, 225] width 108 height 47
copy link "SOPII"
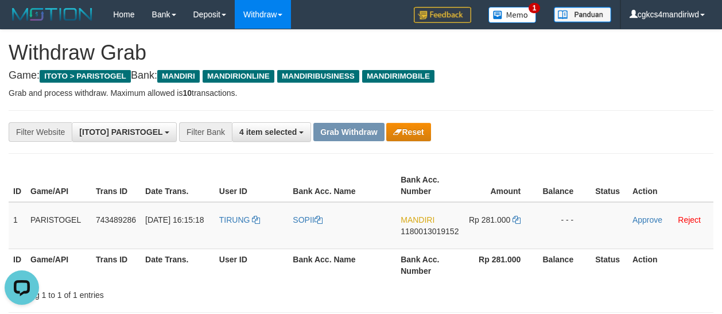
click at [514, 220] on icon at bounding box center [516, 220] width 8 height 8
click at [649, 222] on link "Approve" at bounding box center [647, 219] width 30 height 9
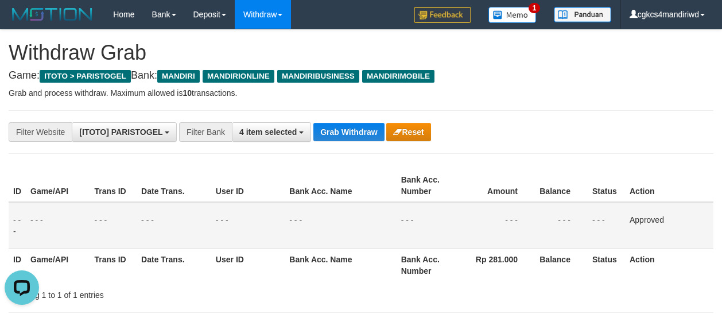
drag, startPoint x: 412, startPoint y: 227, endPoint x: 251, endPoint y: 231, distance: 161.2
click at [403, 231] on td "- - -" at bounding box center [427, 225] width 63 height 47
click at [341, 138] on button "Grab Withdraw" at bounding box center [348, 132] width 71 height 18
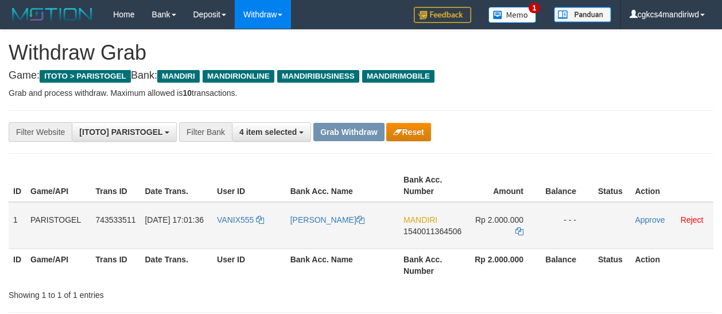
click at [255, 232] on td "VANIX555" at bounding box center [248, 225] width 73 height 47
click at [235, 229] on td "VANIX555" at bounding box center [248, 225] width 73 height 47
copy link "VANIX555"
click at [318, 236] on td "IVANDA PITER" at bounding box center [342, 225] width 113 height 47
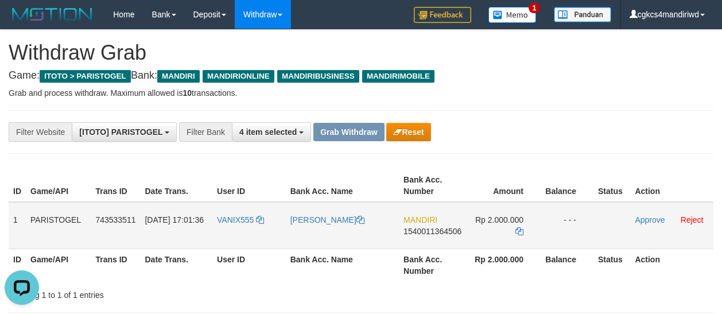
click at [306, 233] on td "IVANDA PITER" at bounding box center [342, 225] width 113 height 47
click at [336, 233] on td "IVANDA PITER" at bounding box center [342, 225] width 113 height 47
copy link "IVANDA PITER"
click at [518, 231] on icon at bounding box center [519, 231] width 8 height 8
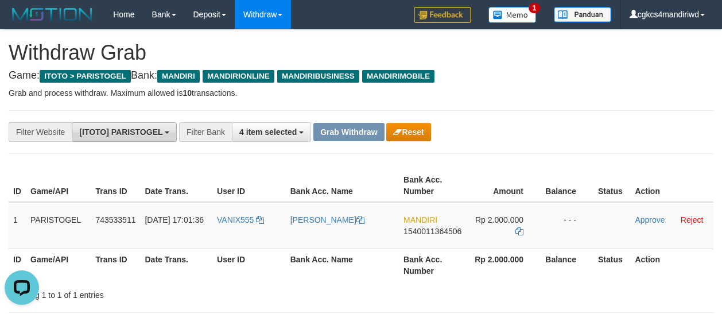
drag, startPoint x: 83, startPoint y: 123, endPoint x: 83, endPoint y: 129, distance: 6.3
click at [83, 123] on button "[ITOTO] PARISTOGEL" at bounding box center [124, 132] width 105 height 20
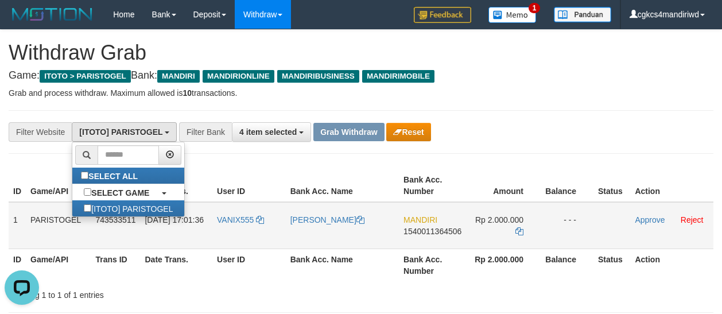
click at [231, 235] on td "VANIX555" at bounding box center [248, 225] width 73 height 47
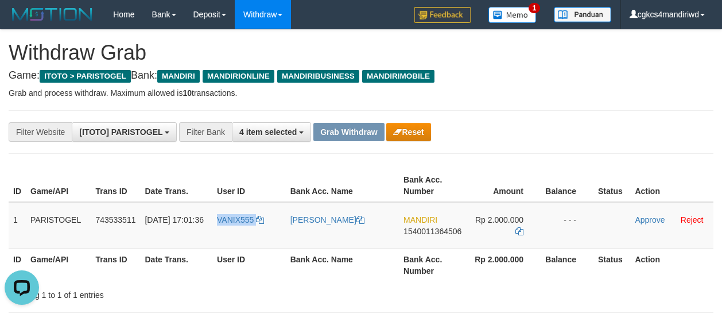
copy link "VANIX555"
click at [81, 171] on th "Game/API" at bounding box center [58, 185] width 65 height 33
click at [239, 229] on td "VANIX555" at bounding box center [248, 225] width 73 height 47
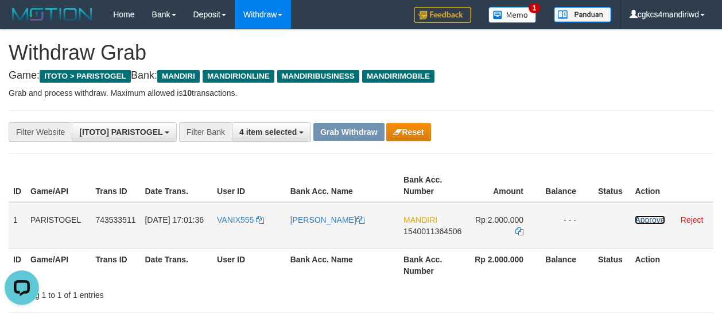
click at [645, 220] on link "Approve" at bounding box center [649, 219] width 30 height 9
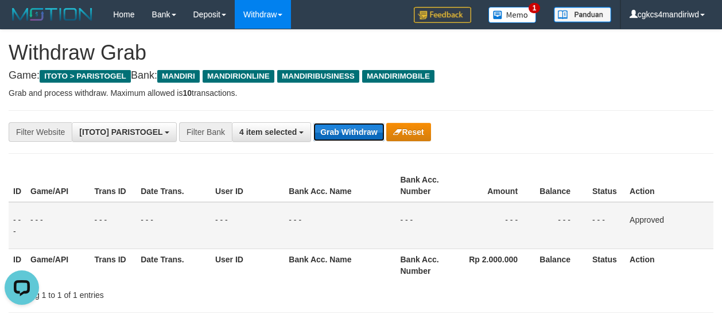
click at [332, 129] on button "Grab Withdraw" at bounding box center [348, 132] width 71 height 18
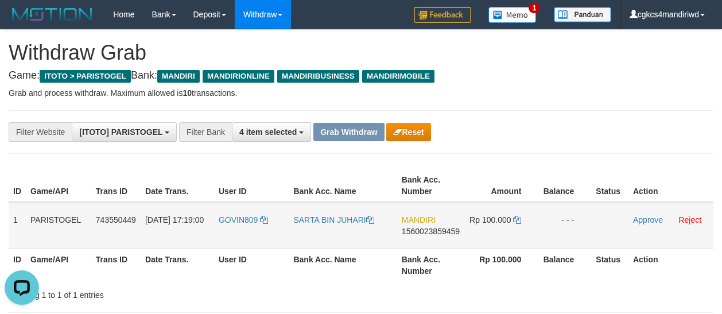
click at [219, 225] on td "GOVIN809" at bounding box center [251, 225] width 75 height 47
click at [220, 229] on td "GOVIN809" at bounding box center [251, 225] width 75 height 47
copy link "GOVIN809"
click at [241, 229] on td "GOVIN809" at bounding box center [251, 225] width 75 height 47
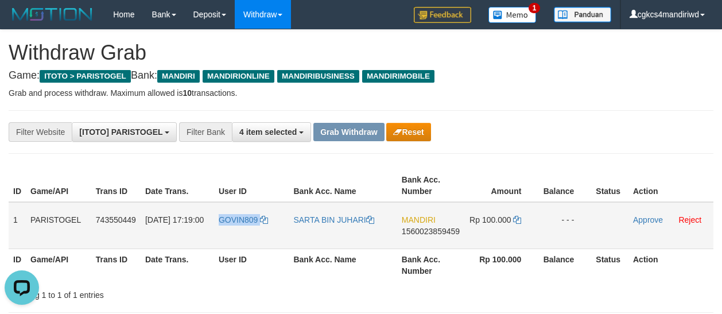
click at [241, 229] on td "GOVIN809" at bounding box center [251, 225] width 75 height 47
click at [315, 223] on link "SARTA BIN JUHARI" at bounding box center [333, 219] width 80 height 9
click at [311, 225] on td "SARTA BIN JUHARI" at bounding box center [343, 225] width 108 height 47
click at [340, 221] on link "SARTA BIN JUHARI" at bounding box center [333, 219] width 80 height 9
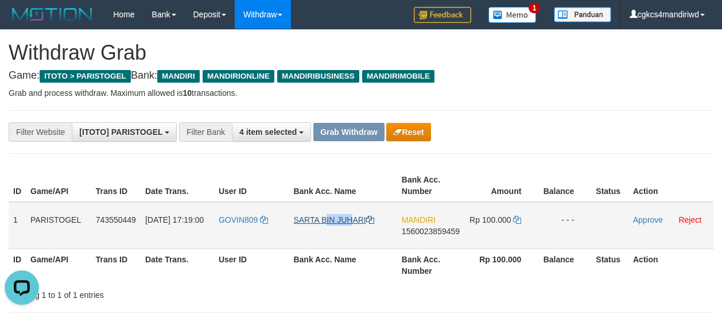
copy link "SARTA"
click at [354, 225] on td "SARTA BIN JUHARI" at bounding box center [343, 225] width 108 height 47
click at [295, 232] on td "SARTA BIN JUHARI" at bounding box center [343, 225] width 108 height 47
click at [321, 232] on td "SARTA BIN JUHARI" at bounding box center [343, 225] width 108 height 47
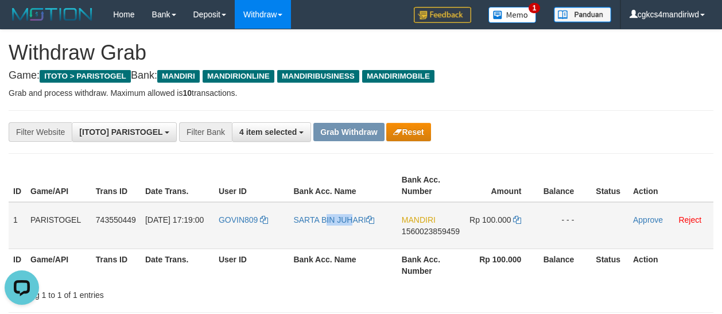
click at [352, 233] on td "SARTA BIN JUHARI" at bounding box center [343, 225] width 108 height 47
copy link "SARTA BIN JUHARI"
click at [645, 223] on link "Approve" at bounding box center [648, 219] width 30 height 9
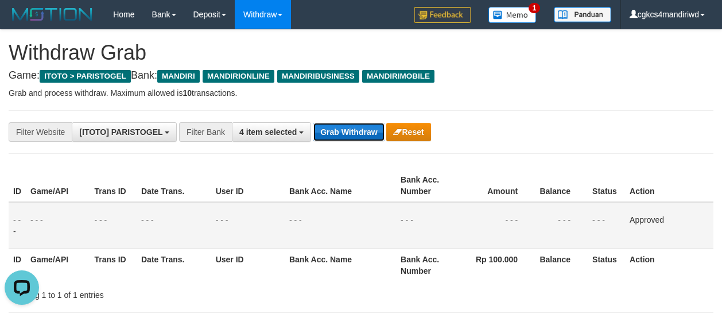
click at [358, 134] on button "Grab Withdraw" at bounding box center [348, 132] width 71 height 18
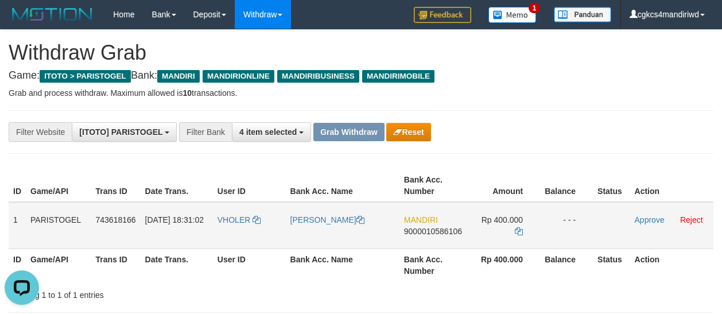
click at [233, 227] on td "VHOLER" at bounding box center [249, 225] width 73 height 47
copy link "VHOLER"
click at [238, 225] on td "VHOLER" at bounding box center [249, 225] width 73 height 47
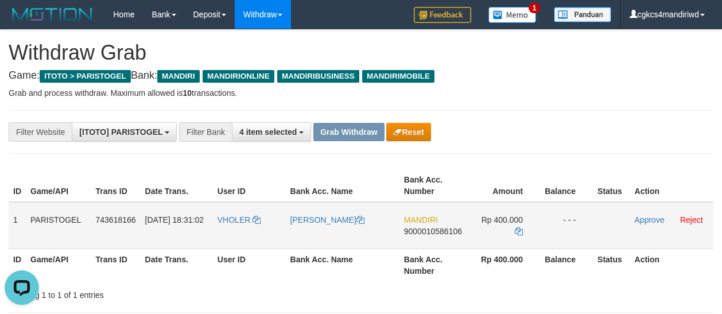
click at [317, 227] on td "[PERSON_NAME]" at bounding box center [343, 225] width 114 height 47
copy link "[PERSON_NAME]"
drag, startPoint x: 642, startPoint y: 224, endPoint x: 614, endPoint y: 215, distance: 30.1
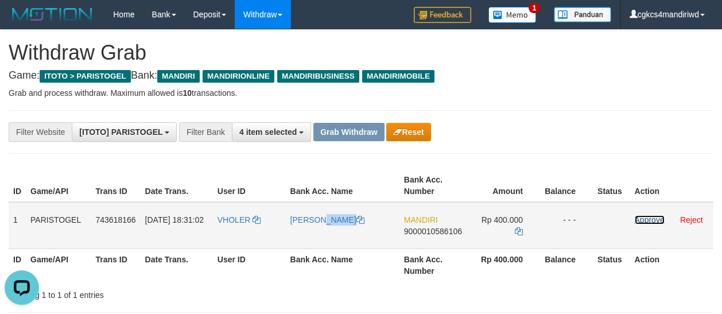
click at [642, 224] on link "Approve" at bounding box center [649, 219] width 30 height 9
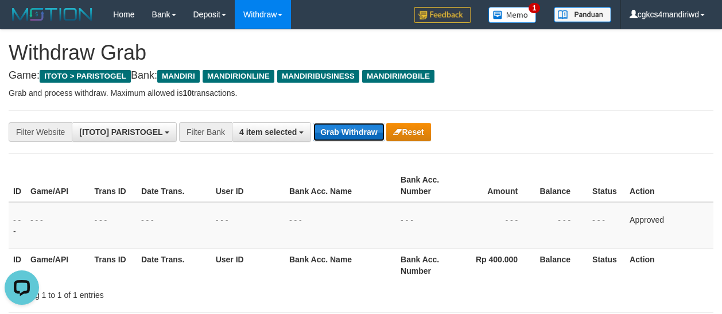
click at [357, 128] on button "Grab Withdraw" at bounding box center [348, 132] width 71 height 18
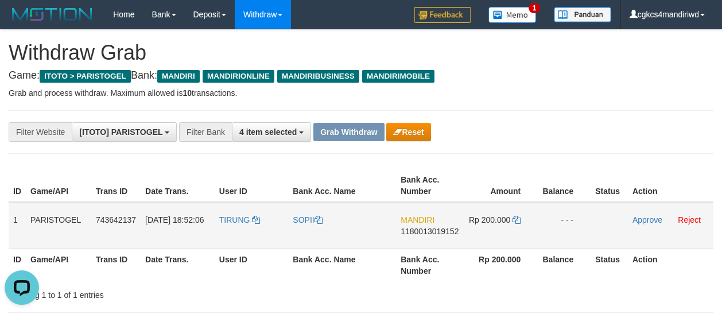
click at [299, 228] on td "SOPII" at bounding box center [342, 225] width 108 height 47
click at [231, 235] on td "TIRUNG" at bounding box center [252, 225] width 74 height 47
drag, startPoint x: 231, startPoint y: 235, endPoint x: 60, endPoint y: 137, distance: 196.9
click at [230, 236] on td "TIRUNG" at bounding box center [252, 225] width 74 height 47
copy span "TIRUNG"
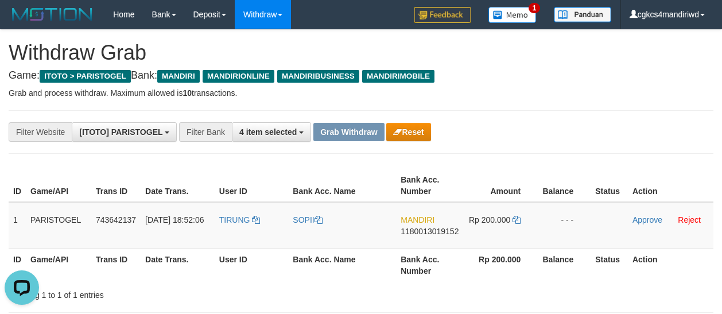
click at [548, 141] on div "**********" at bounding box center [300, 132] width 601 height 20
click at [235, 245] on td "TIRUNG" at bounding box center [252, 225] width 74 height 47
copy link "TIRUNG"
click at [313, 231] on td "SOPII" at bounding box center [342, 225] width 108 height 47
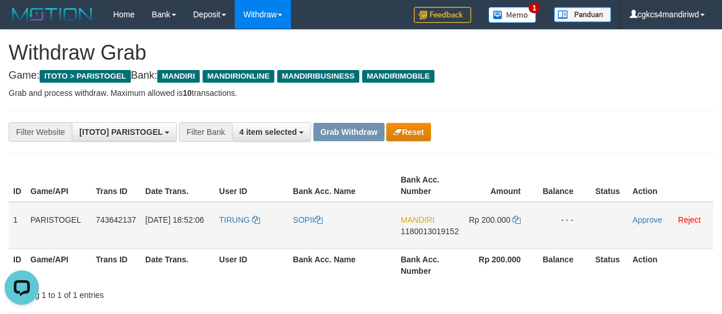
click at [313, 231] on td "SOPII" at bounding box center [342, 225] width 108 height 47
copy link "SOPII"
click at [644, 223] on link "Approve" at bounding box center [647, 219] width 30 height 9
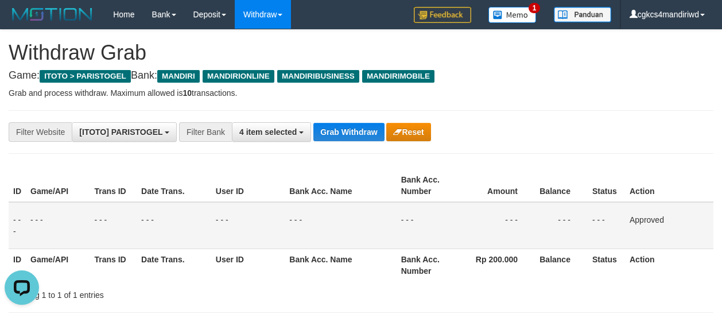
click at [633, 139] on div "**********" at bounding box center [361, 132] width 722 height 20
click at [518, 235] on td "- - -" at bounding box center [497, 225] width 76 height 47
click at [541, 79] on h4 "Game: ITOTO > PARISTOGEL Bank: MANDIRI MANDIRIONLINE [PERSON_NAME] MANDIRIMOBILE" at bounding box center [361, 75] width 704 height 11
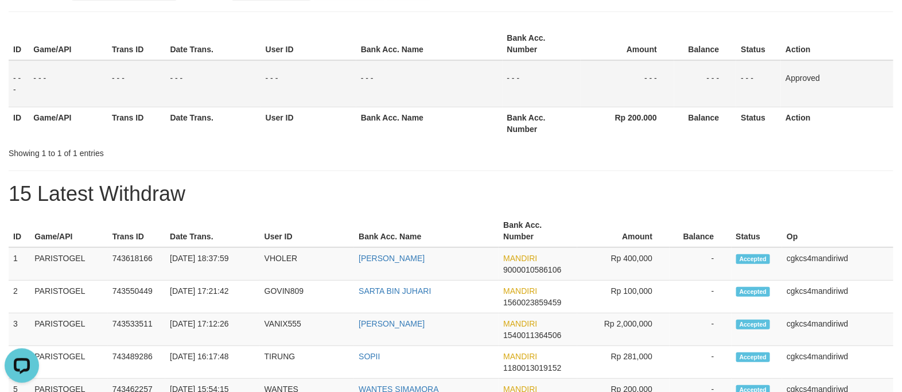
scroll to position [143, 0]
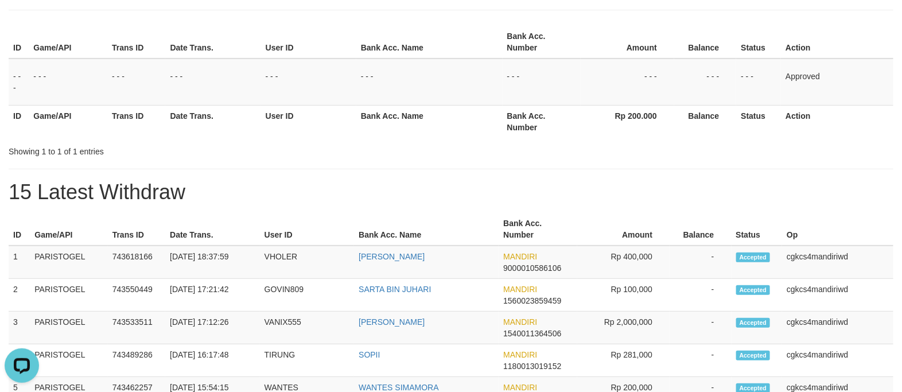
click at [557, 145] on div "Showing 1 to 1 of 1 entries" at bounding box center [451, 149] width 902 height 16
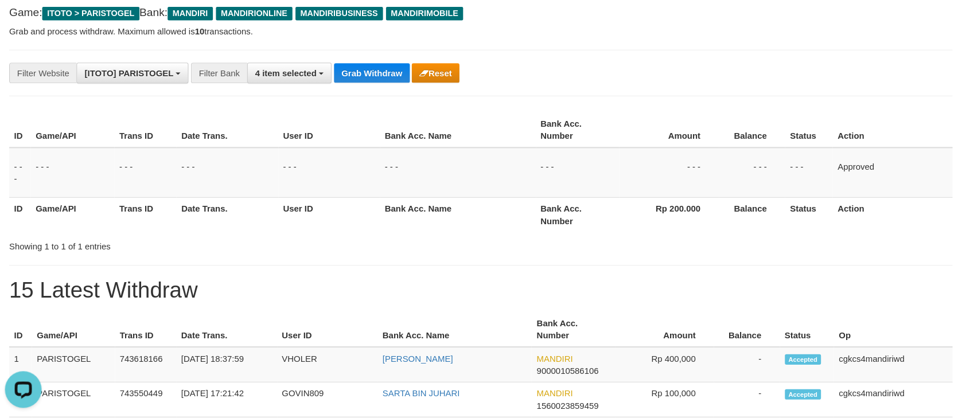
scroll to position [0, 0]
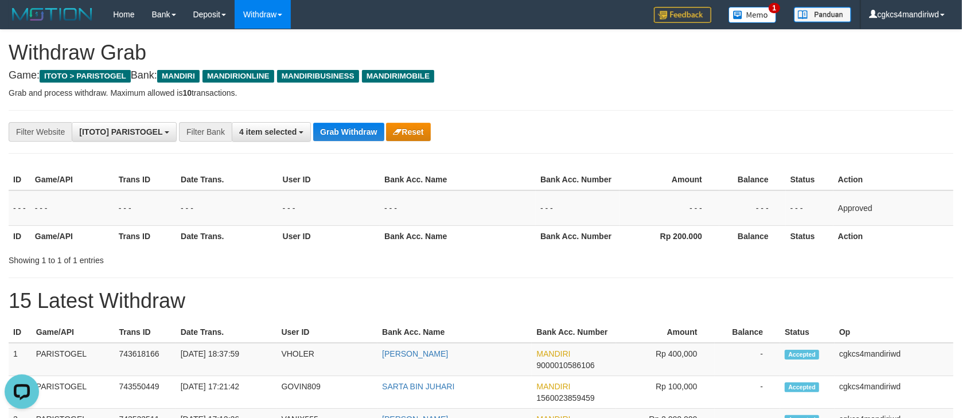
click at [685, 70] on h4 "Game: ITOTO > PARISTOGEL Bank: MANDIRI MANDIRIONLINE [PERSON_NAME] MANDIRIMOBILE" at bounding box center [481, 75] width 945 height 11
click at [264, 135] on span "4 item selected" at bounding box center [267, 131] width 57 height 9
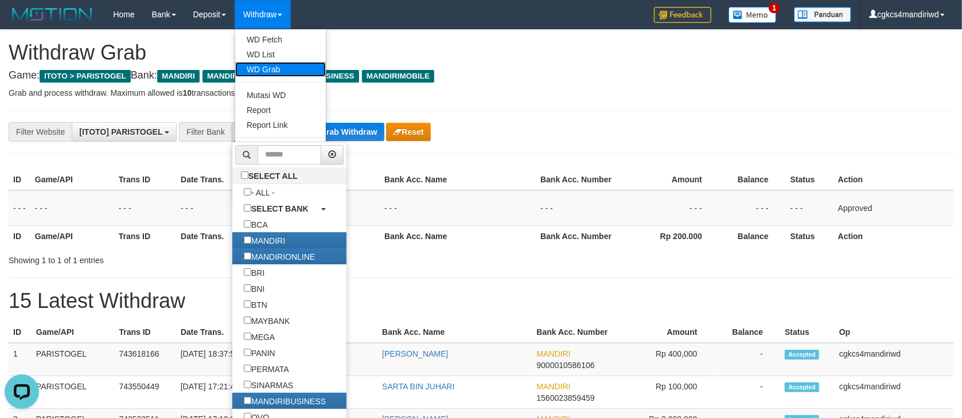
click at [274, 71] on link "WD Grab" at bounding box center [280, 69] width 91 height 15
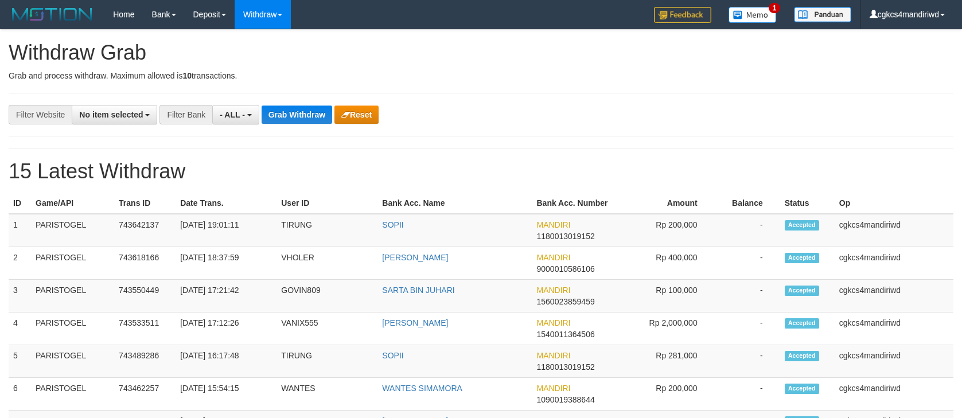
select select
click at [246, 120] on button "- ALL -" at bounding box center [235, 115] width 46 height 20
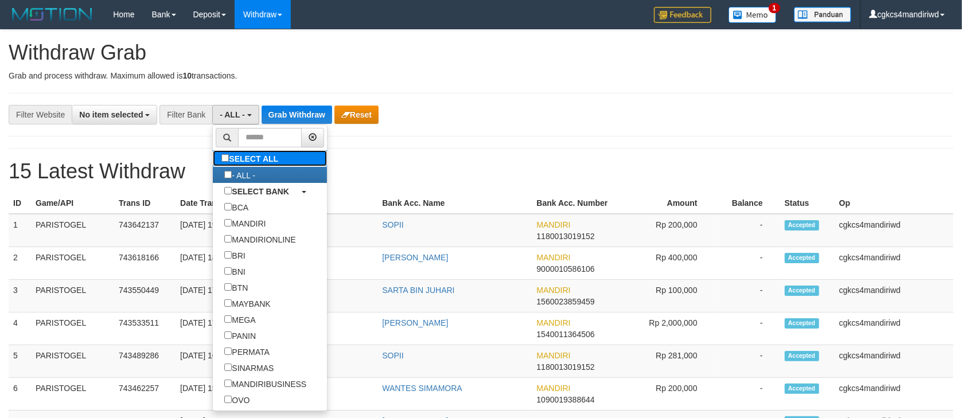
click at [244, 161] on label "SELECT ALL" at bounding box center [251, 158] width 77 height 16
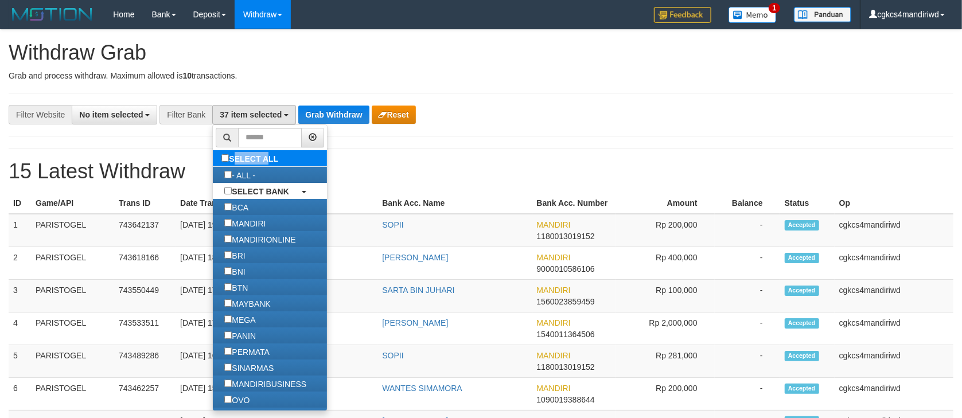
click at [244, 161] on label "SELECT ALL" at bounding box center [251, 158] width 77 height 16
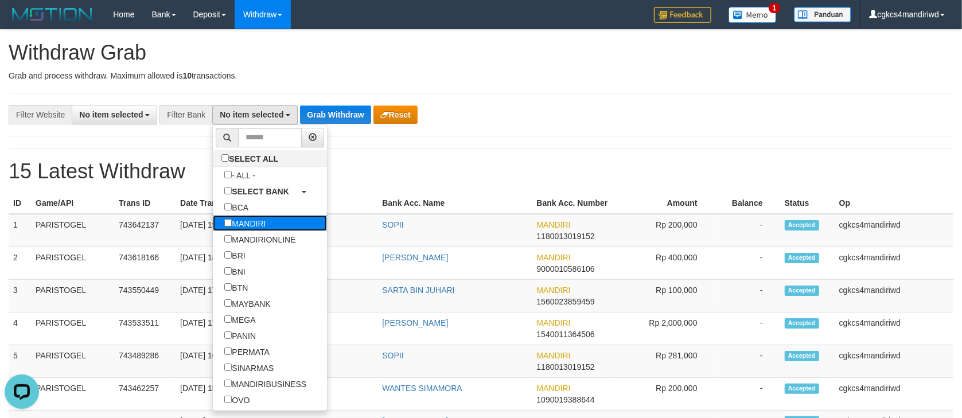
click at [234, 223] on label "MANDIRI" at bounding box center [245, 223] width 64 height 16
select select "*******"
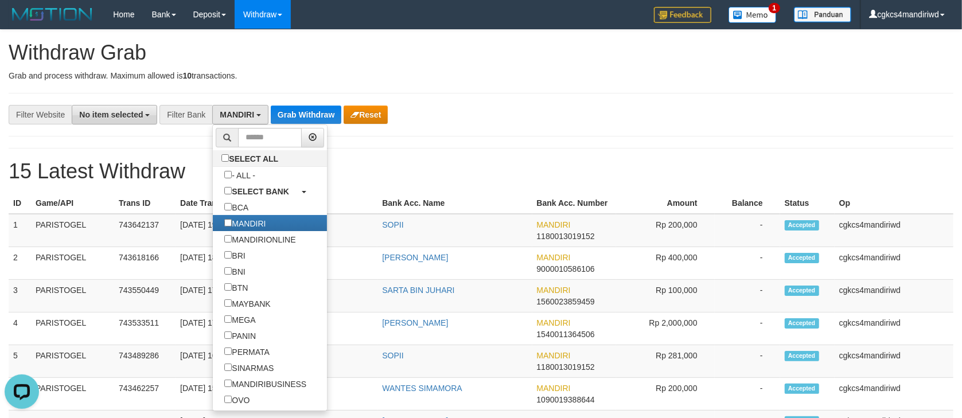
click at [94, 118] on span "No item selected" at bounding box center [111, 114] width 64 height 9
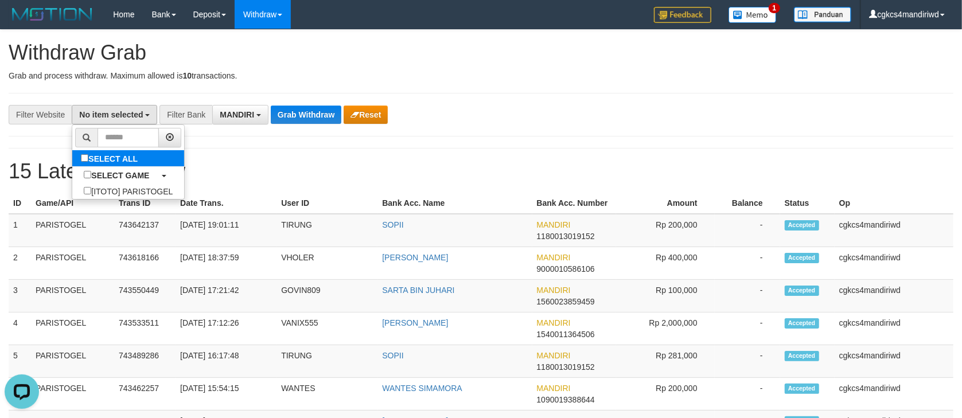
select select "****"
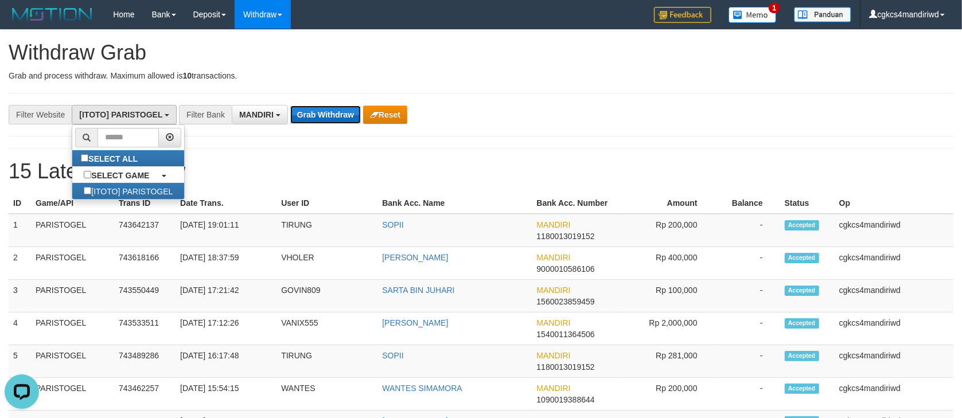
click at [307, 117] on button "Grab Withdraw" at bounding box center [325, 115] width 71 height 18
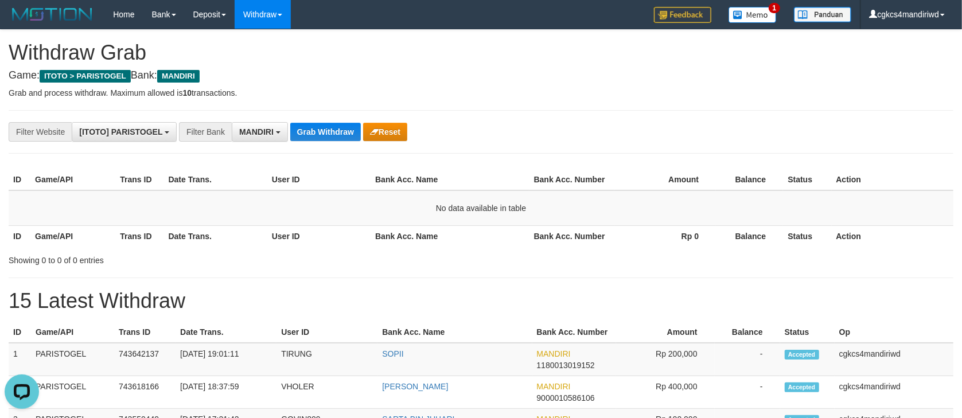
click at [767, 118] on div "**********" at bounding box center [481, 132] width 945 height 44
click at [323, 134] on button "Grab Withdraw" at bounding box center [325, 132] width 71 height 18
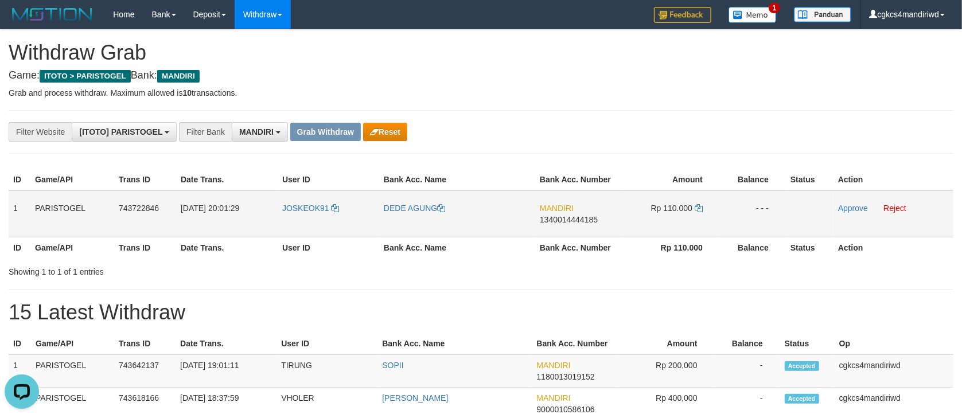
click at [301, 219] on td "JOSKEOK91" at bounding box center [329, 213] width 102 height 47
copy link "JOSKEOK91"
click at [301, 219] on td "JOSKEOK91" at bounding box center [329, 213] width 102 height 47
click at [407, 217] on td "DEDE AGUNG" at bounding box center [457, 213] width 156 height 47
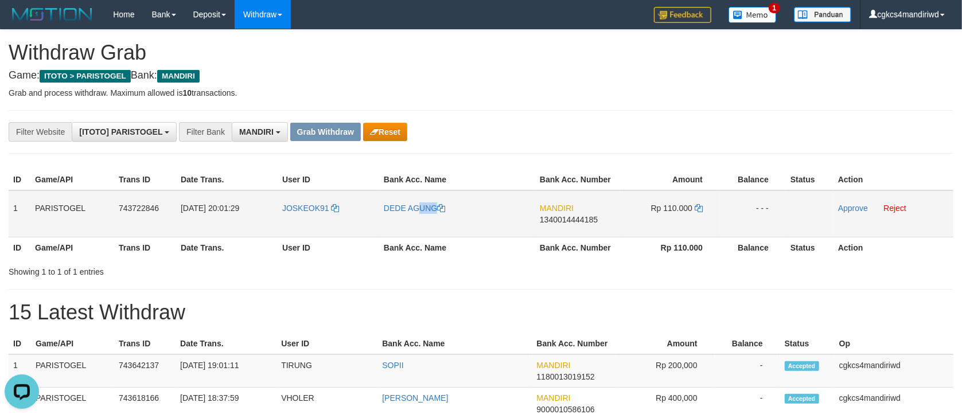
click at [407, 217] on td "DEDE AGUNG" at bounding box center [457, 213] width 156 height 47
copy link "DEDE AGUNG"
click at [847, 205] on link "Approve" at bounding box center [853, 208] width 30 height 9
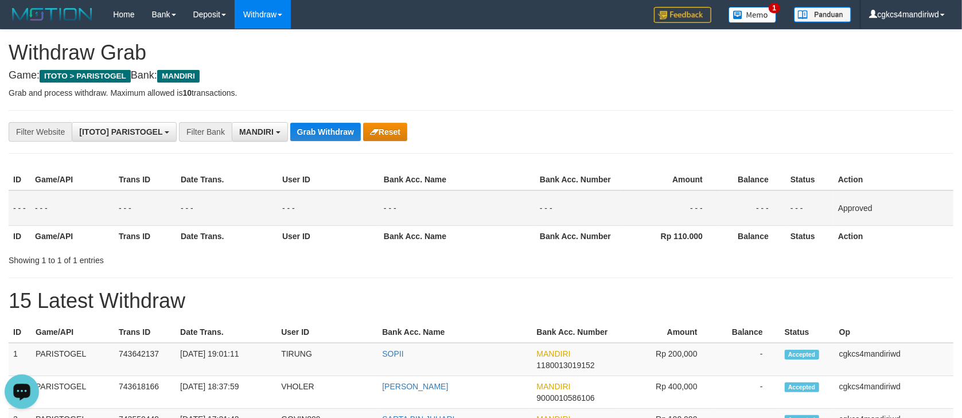
drag, startPoint x: 867, startPoint y: 68, endPoint x: 861, endPoint y: 70, distance: 6.2
click at [329, 136] on button "Grab Withdraw" at bounding box center [325, 132] width 71 height 18
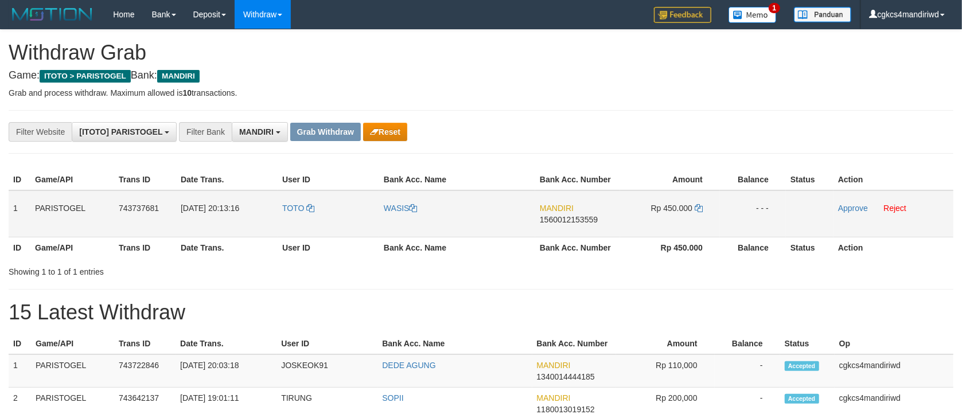
click at [290, 221] on td "TOTO" at bounding box center [329, 213] width 102 height 47
copy link "TOTO"
click at [397, 220] on td "WASIS" at bounding box center [457, 213] width 156 height 47
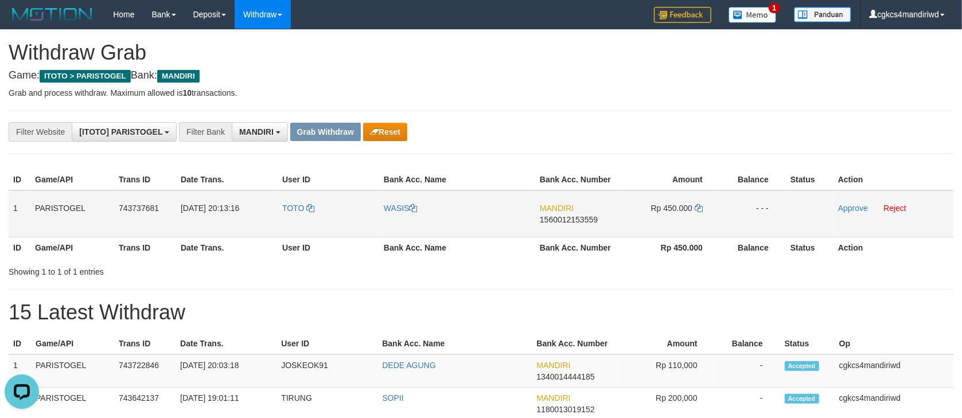
copy link "WASIS"
click at [854, 205] on link "Approve" at bounding box center [853, 208] width 30 height 9
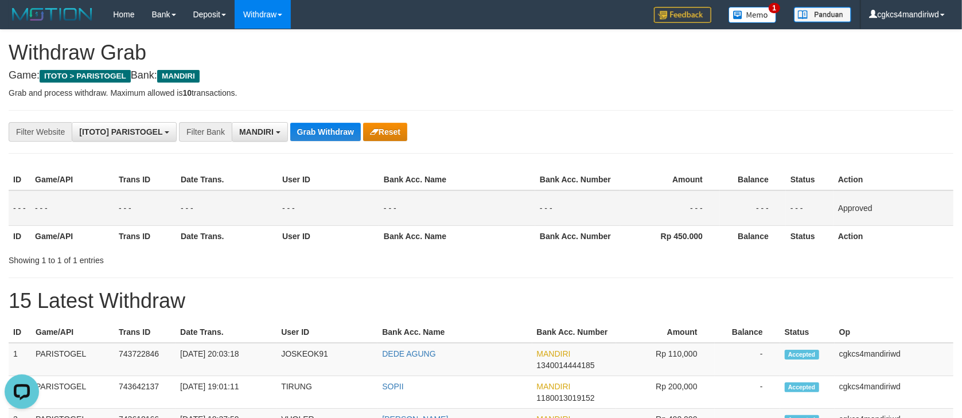
click at [553, 290] on h1 "15 Latest Withdraw" at bounding box center [481, 301] width 945 height 23
click at [833, 129] on div "**********" at bounding box center [481, 132] width 962 height 20
click at [317, 130] on button "Grab Withdraw" at bounding box center [325, 132] width 71 height 18
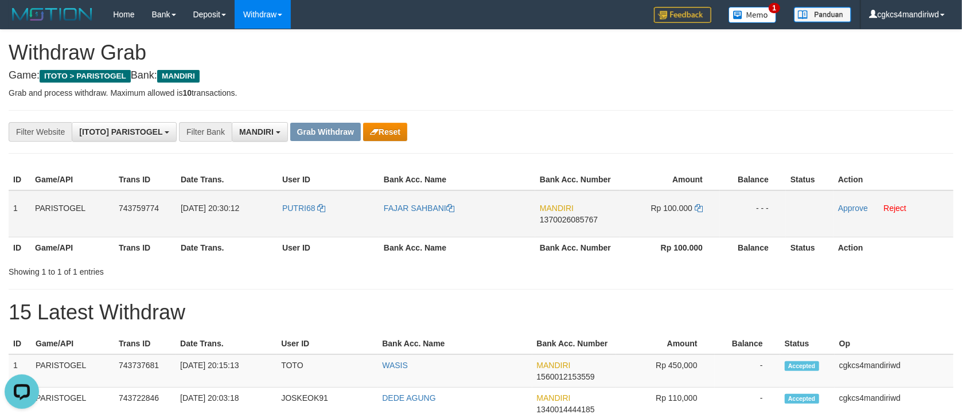
click at [290, 221] on td "PUTRI68" at bounding box center [329, 213] width 102 height 47
copy link "PUTRI68"
click at [289, 220] on td "PUTRI68" at bounding box center [329, 213] width 102 height 47
click at [401, 225] on td "FAJAR SAHBANI" at bounding box center [457, 213] width 156 height 47
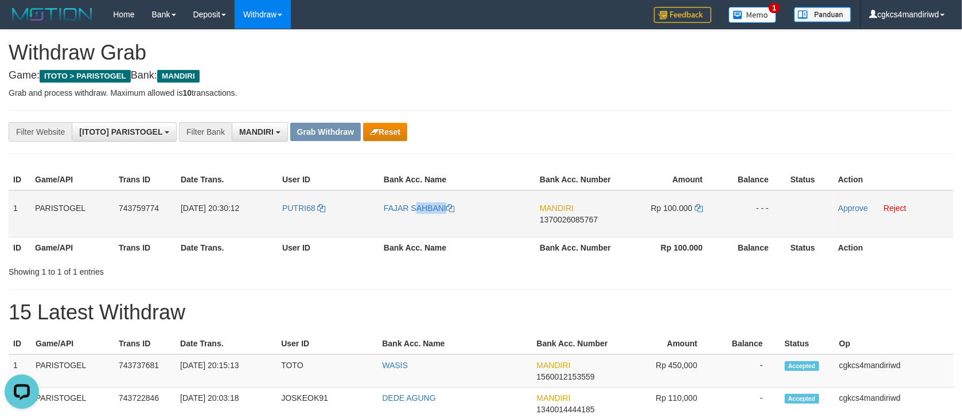
click at [401, 225] on td "FAJAR SAHBANI" at bounding box center [457, 213] width 156 height 47
copy link "FAJAR SAHBANI"
click at [847, 204] on link "Approve" at bounding box center [853, 208] width 30 height 9
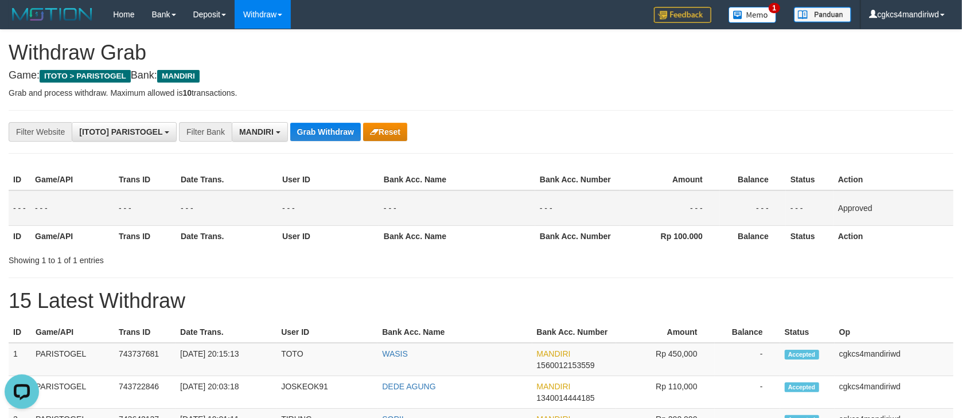
click at [325, 134] on button "Grab Withdraw" at bounding box center [325, 132] width 71 height 18
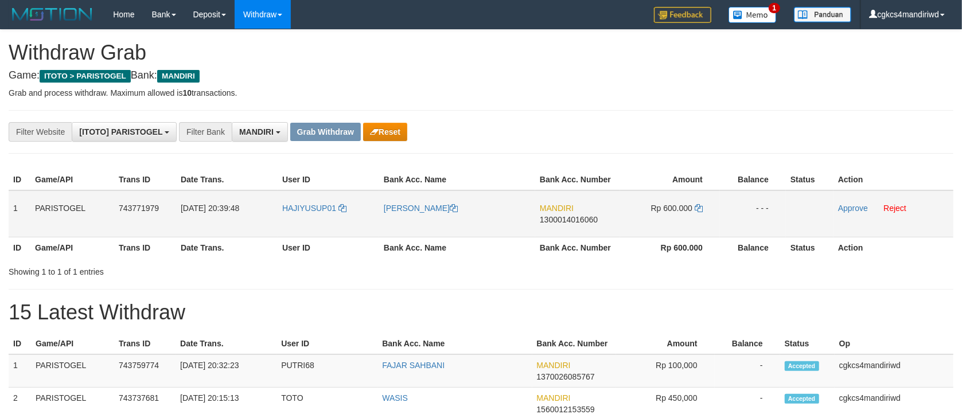
click at [294, 228] on td "HAJIYUSUP01" at bounding box center [329, 213] width 102 height 47
copy link "HAJIYUSUP01"
click at [310, 225] on td "HAJIYUSUP01" at bounding box center [329, 213] width 102 height 47
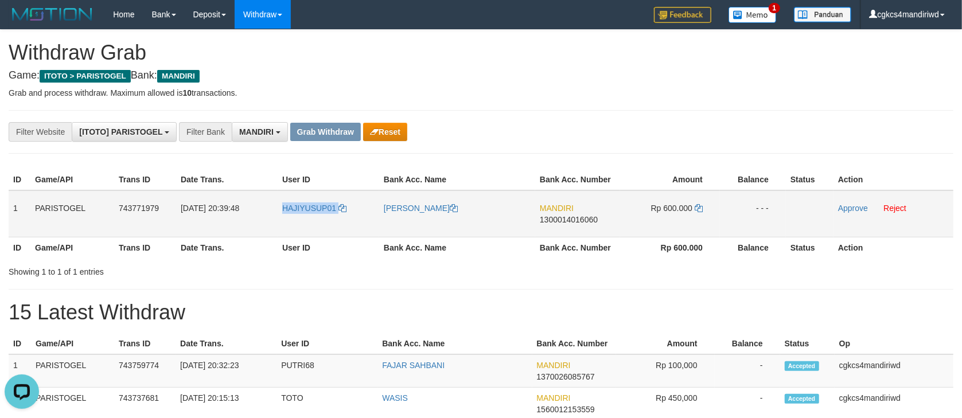
click at [299, 223] on td "HAJIYUSUP01" at bounding box center [329, 213] width 102 height 47
click at [422, 226] on td "[PERSON_NAME]" at bounding box center [457, 213] width 156 height 47
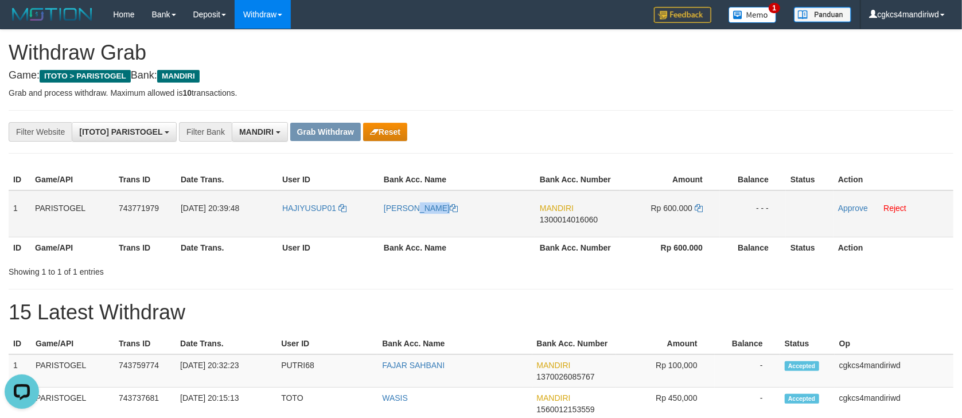
click at [422, 226] on td "[PERSON_NAME]" at bounding box center [457, 213] width 156 height 47
copy link "[PERSON_NAME]"
click at [850, 211] on link "Approve" at bounding box center [853, 208] width 30 height 9
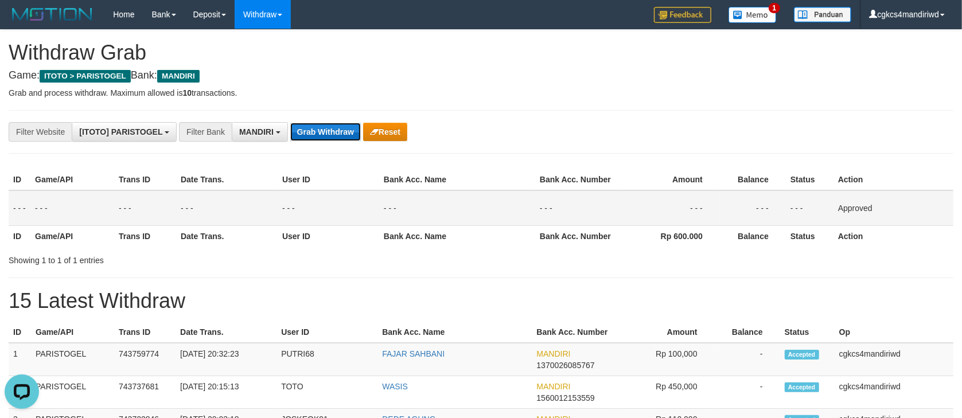
click at [305, 124] on button "Grab Withdraw" at bounding box center [325, 132] width 71 height 18
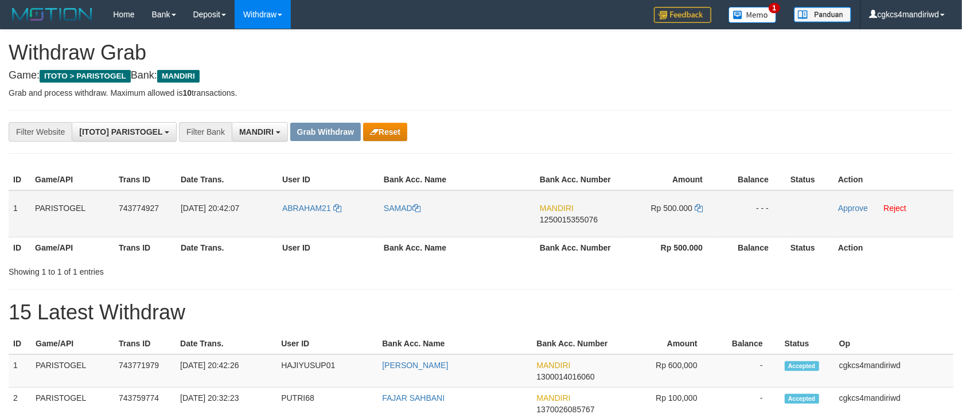
click at [310, 226] on td "ABRAHAM21" at bounding box center [329, 213] width 102 height 47
copy link "ABRAHAM21"
click at [393, 224] on td "SAMAD" at bounding box center [457, 213] width 156 height 47
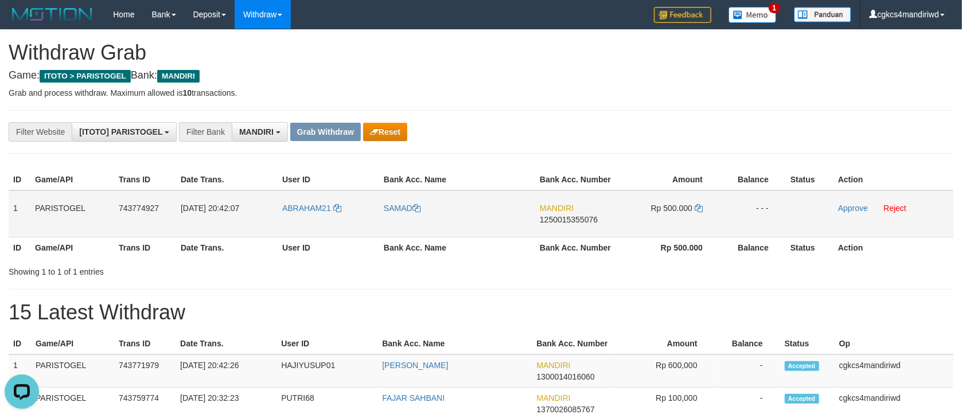
click at [393, 224] on td "SAMAD" at bounding box center [457, 213] width 156 height 47
copy link "SAMAD"
click at [391, 140] on button "Reset" at bounding box center [385, 132] width 44 height 18
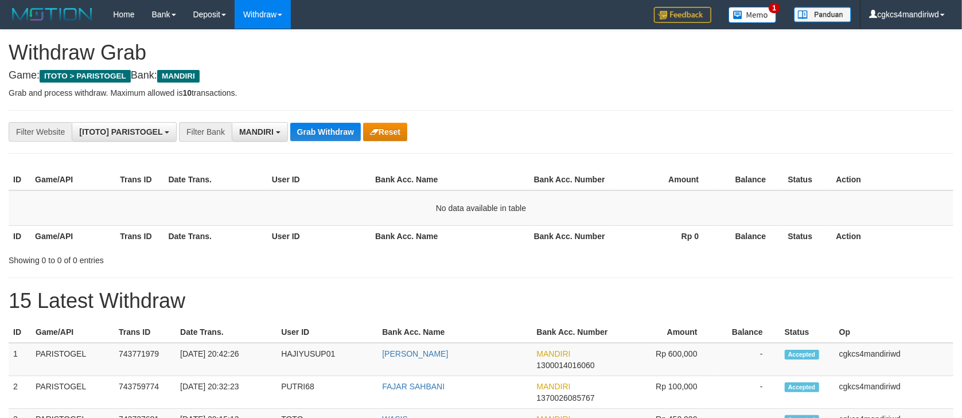
click at [328, 135] on button "Grab Withdraw" at bounding box center [325, 132] width 71 height 18
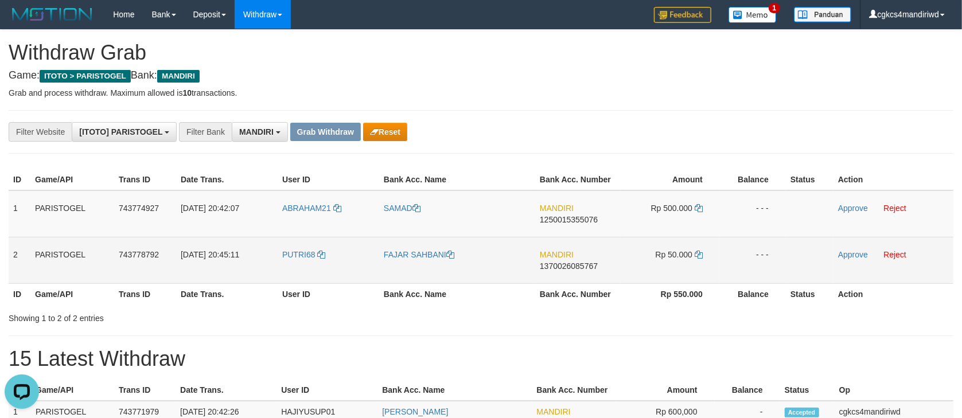
click at [301, 275] on td "PUTRI68" at bounding box center [329, 260] width 102 height 46
copy link "PUTRI68"
click at [301, 275] on td "PUTRI68" at bounding box center [329, 260] width 102 height 46
click at [425, 279] on td "FAJAR SAHBANI" at bounding box center [457, 260] width 156 height 46
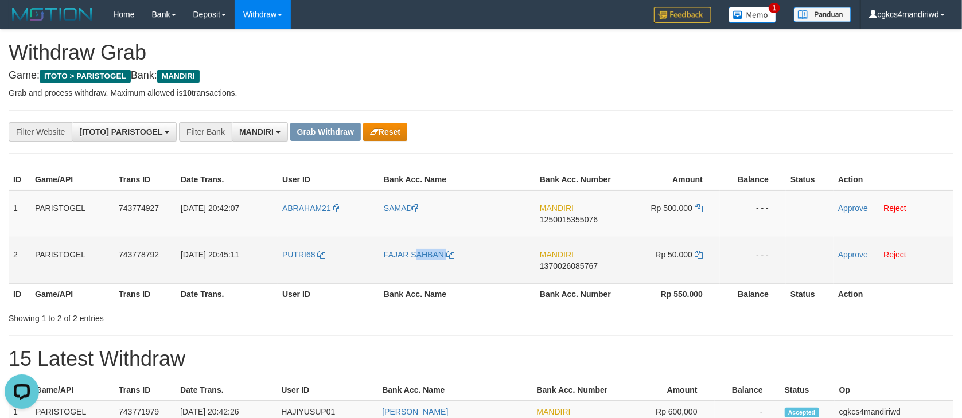
click at [425, 279] on td "FAJAR SAHBANI" at bounding box center [457, 260] width 156 height 46
copy link "FAJAR SAHBANI"
click at [749, 258] on td "- - -" at bounding box center [753, 260] width 66 height 46
click at [856, 251] on link "Approve" at bounding box center [853, 254] width 30 height 9
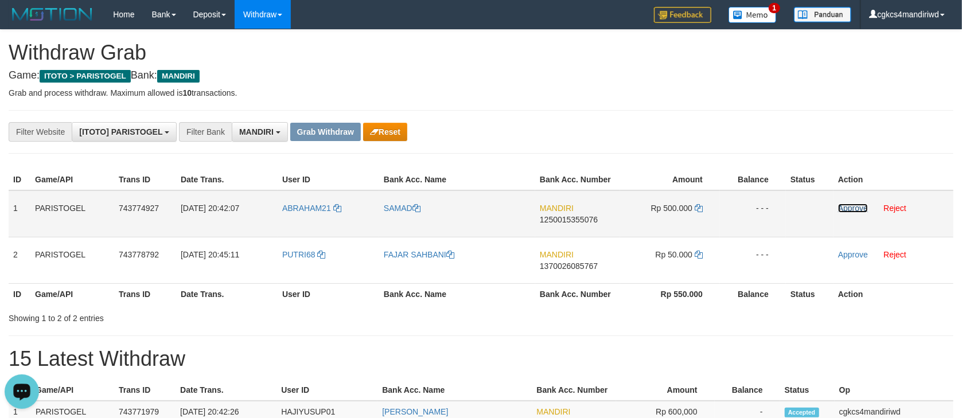
click at [850, 205] on link "Approve" at bounding box center [853, 208] width 30 height 9
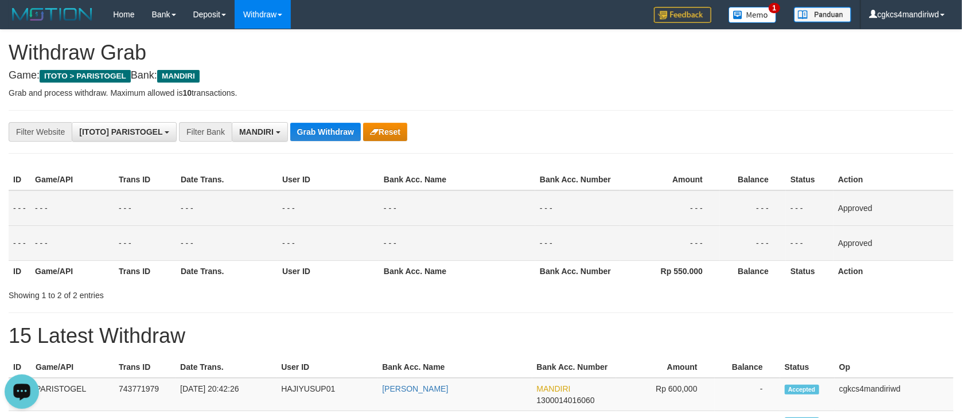
click at [678, 258] on table "ID Game/API Trans ID Date Trans. User ID Bank Acc. Name Bank Acc. Number Amount…" at bounding box center [481, 225] width 945 height 112
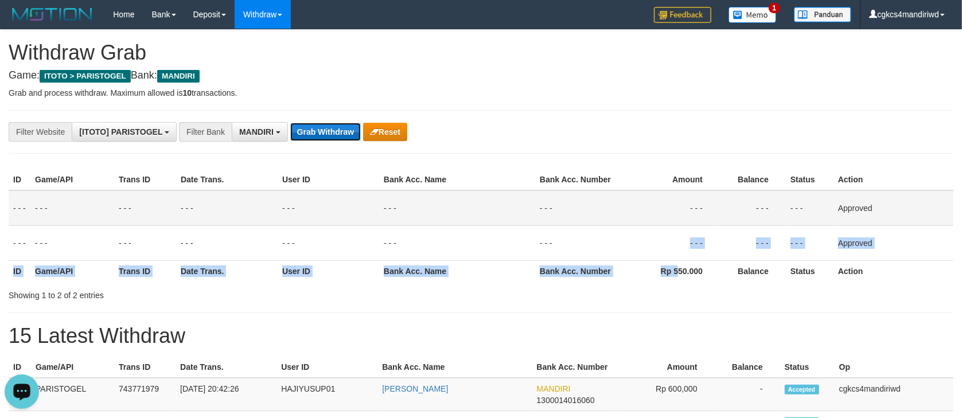
click at [338, 134] on button "Grab Withdraw" at bounding box center [325, 132] width 71 height 18
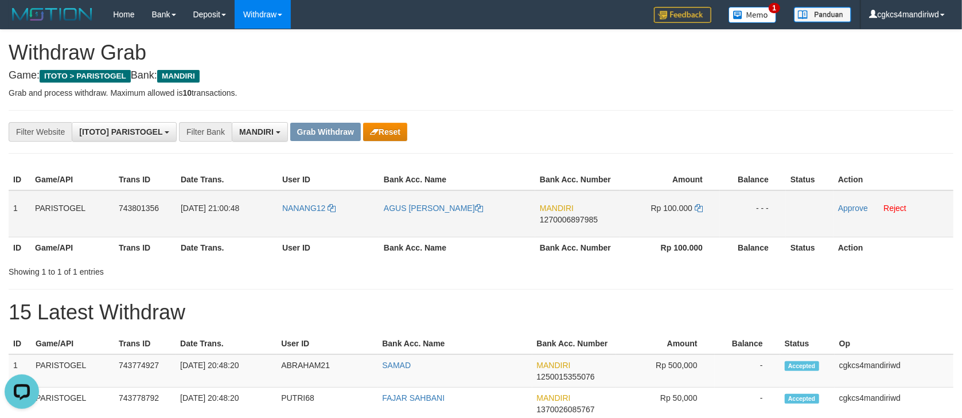
click at [313, 224] on td "NANANG12" at bounding box center [329, 213] width 102 height 47
copy link "NANANG12"
click at [403, 225] on td "AGUS [PERSON_NAME]" at bounding box center [457, 213] width 156 height 47
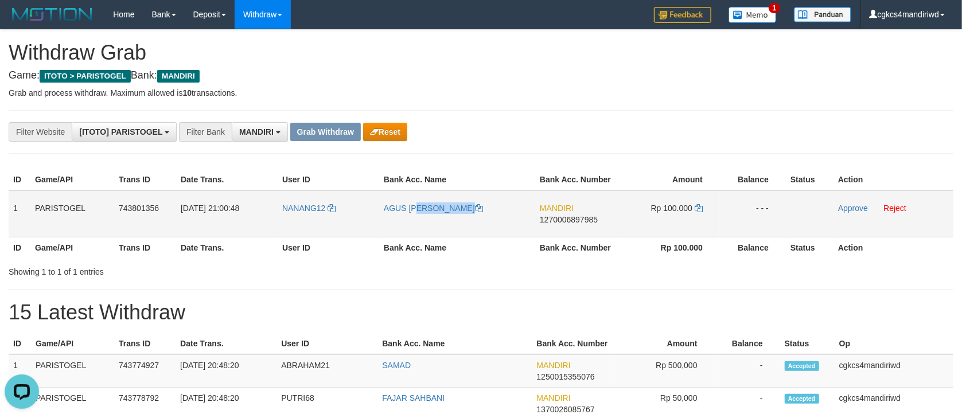
click at [403, 225] on td "AGUS [PERSON_NAME]" at bounding box center [457, 213] width 156 height 47
copy link "AGUS [PERSON_NAME]"
click at [854, 208] on link "Approve" at bounding box center [853, 208] width 30 height 9
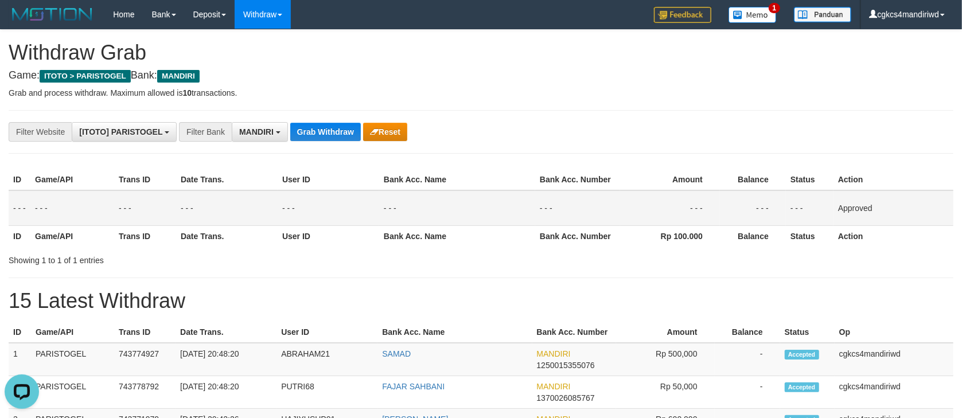
click at [329, 134] on button "Grab Withdraw" at bounding box center [325, 132] width 71 height 18
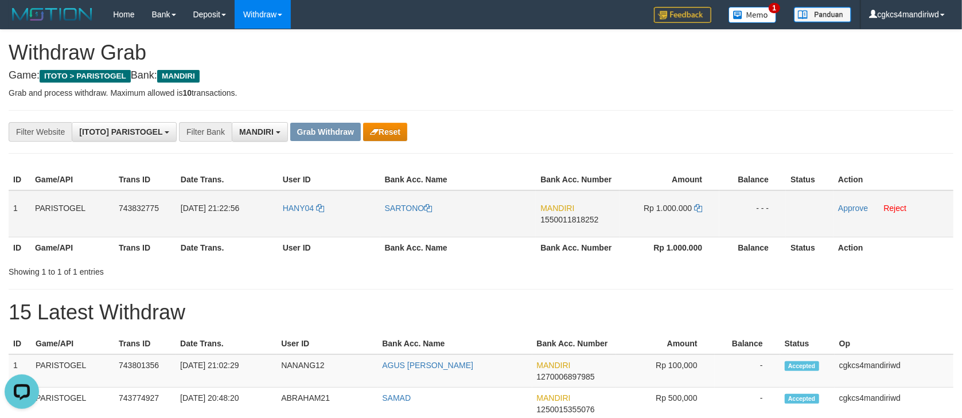
click at [293, 223] on td "HANY04" at bounding box center [329, 213] width 102 height 47
copy link "HANY04"
click at [293, 223] on td "HANY04" at bounding box center [329, 213] width 102 height 47
click at [405, 219] on td "SARTONO" at bounding box center [458, 213] width 156 height 47
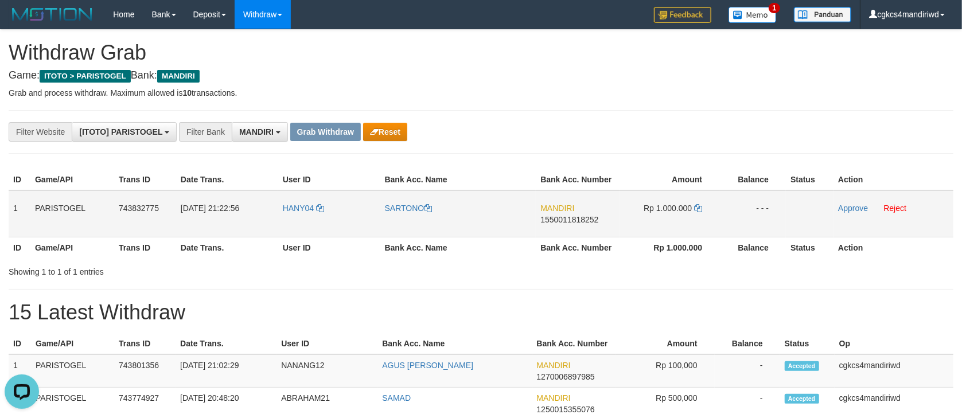
click at [405, 219] on td "SARTONO" at bounding box center [458, 213] width 156 height 47
copy link "SARTONO"
click at [787, 129] on div "**********" at bounding box center [401, 132] width 802 height 20
click at [293, 212] on span "HANY04" at bounding box center [298, 208] width 31 height 9
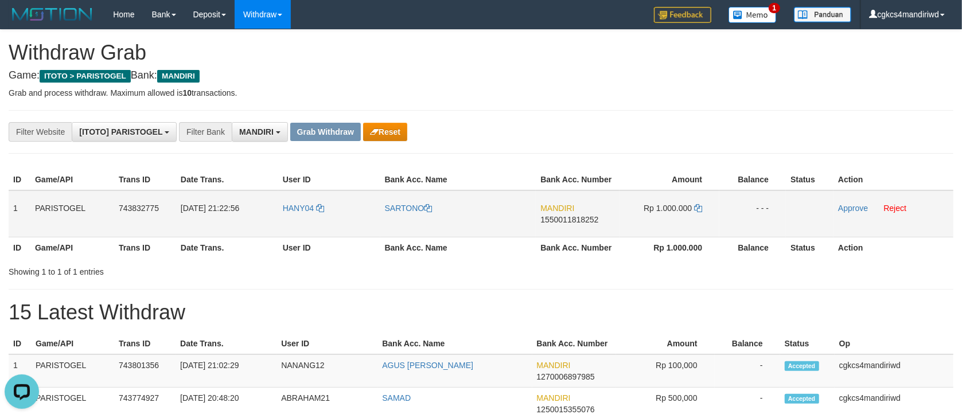
click at [294, 219] on td "HANY04" at bounding box center [329, 213] width 102 height 47
copy link "HANY04"
click at [294, 219] on td "HANY04" at bounding box center [329, 213] width 102 height 47
click at [407, 229] on td "SARTONO" at bounding box center [458, 213] width 156 height 47
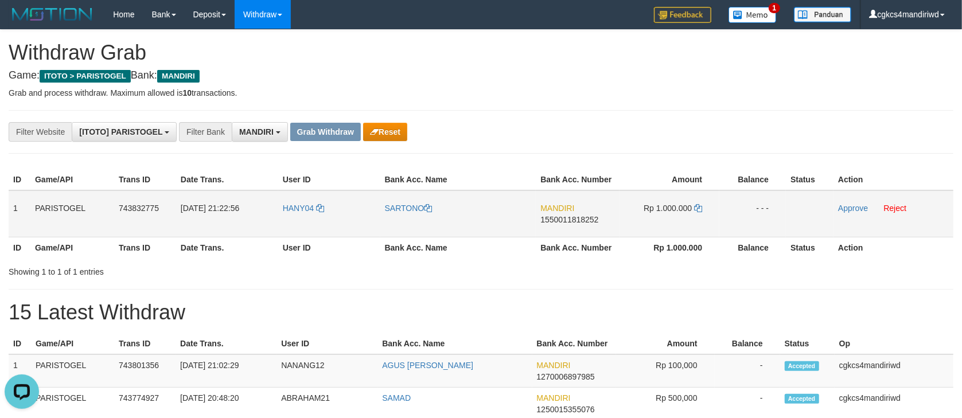
copy link "SARTONO"
click at [853, 207] on link "Approve" at bounding box center [853, 208] width 30 height 9
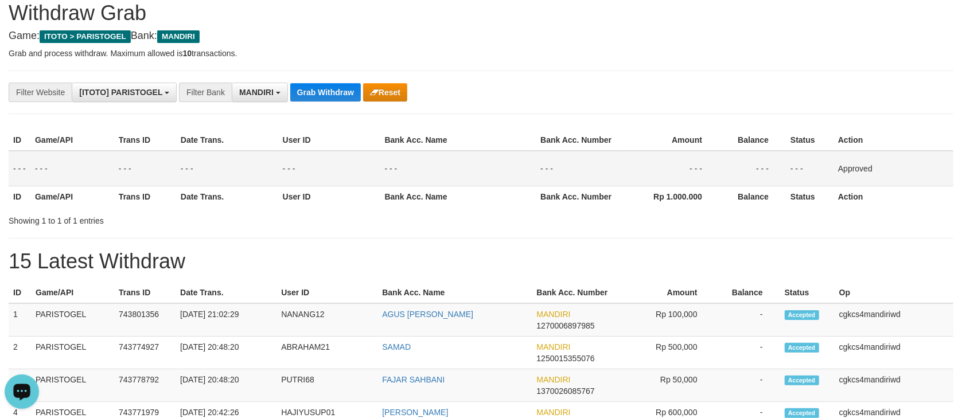
scroll to position [76, 0]
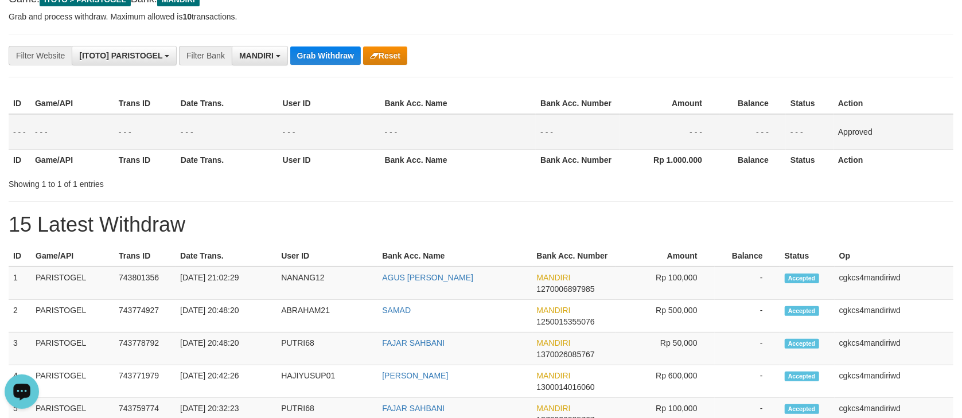
click at [787, 173] on div "ID Game/API Trans ID Date Trans. User ID Bank Acc. Name Bank Acc. Number Amount…" at bounding box center [481, 131] width 962 height 84
click at [318, 53] on button "Grab Withdraw" at bounding box center [325, 55] width 71 height 18
